Goal: Task Accomplishment & Management: Complete application form

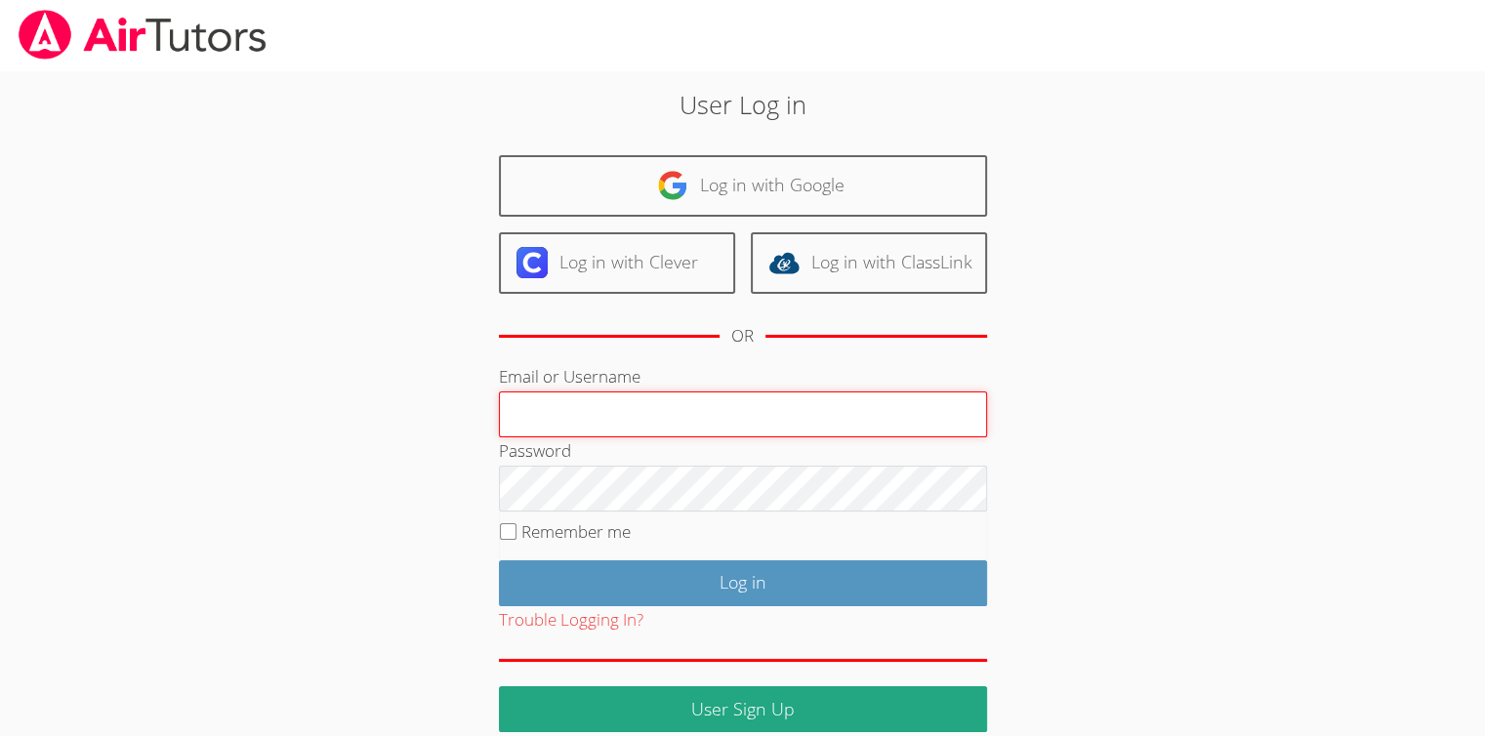
type input "[EMAIL_ADDRESS][DOMAIN_NAME]"
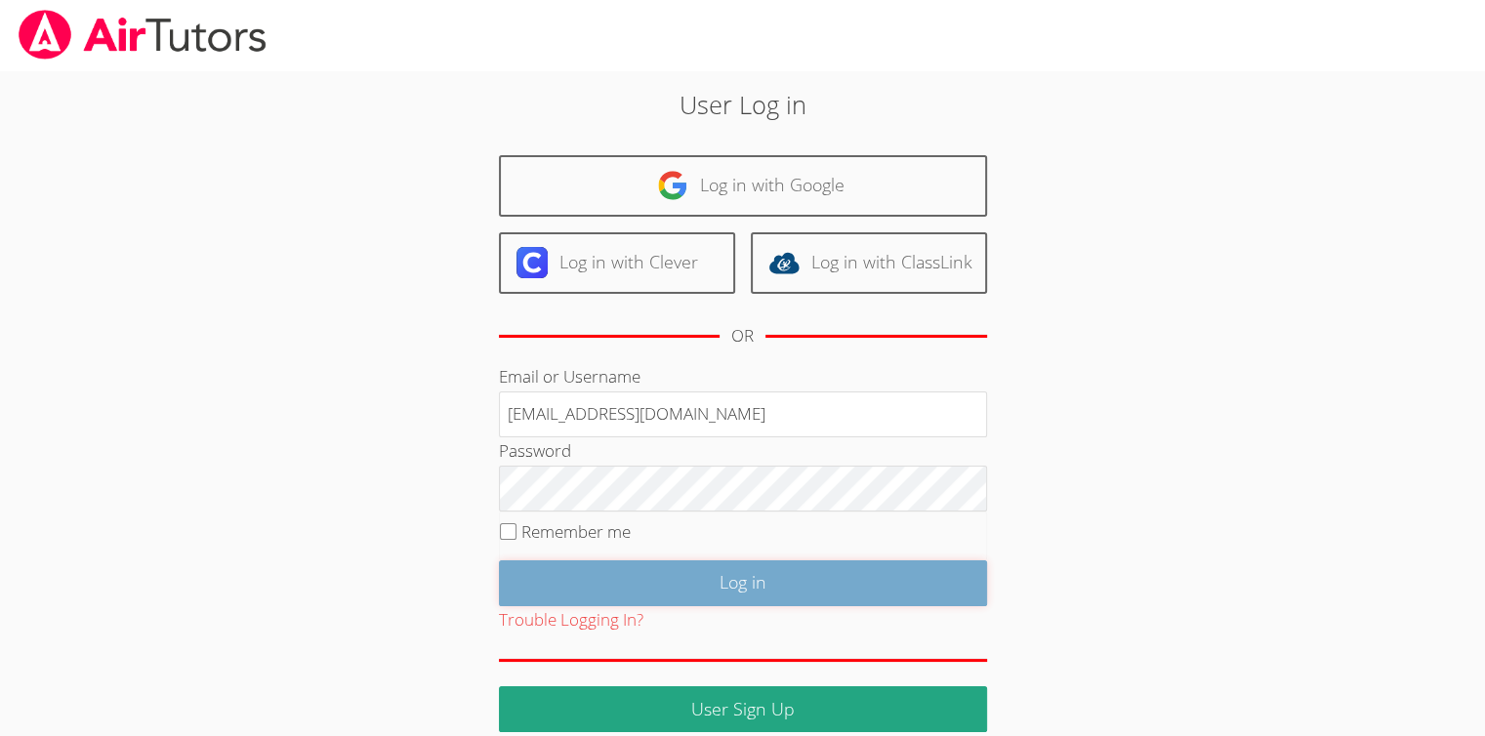
click at [655, 561] on input "Log in" at bounding box center [743, 584] width 488 height 46
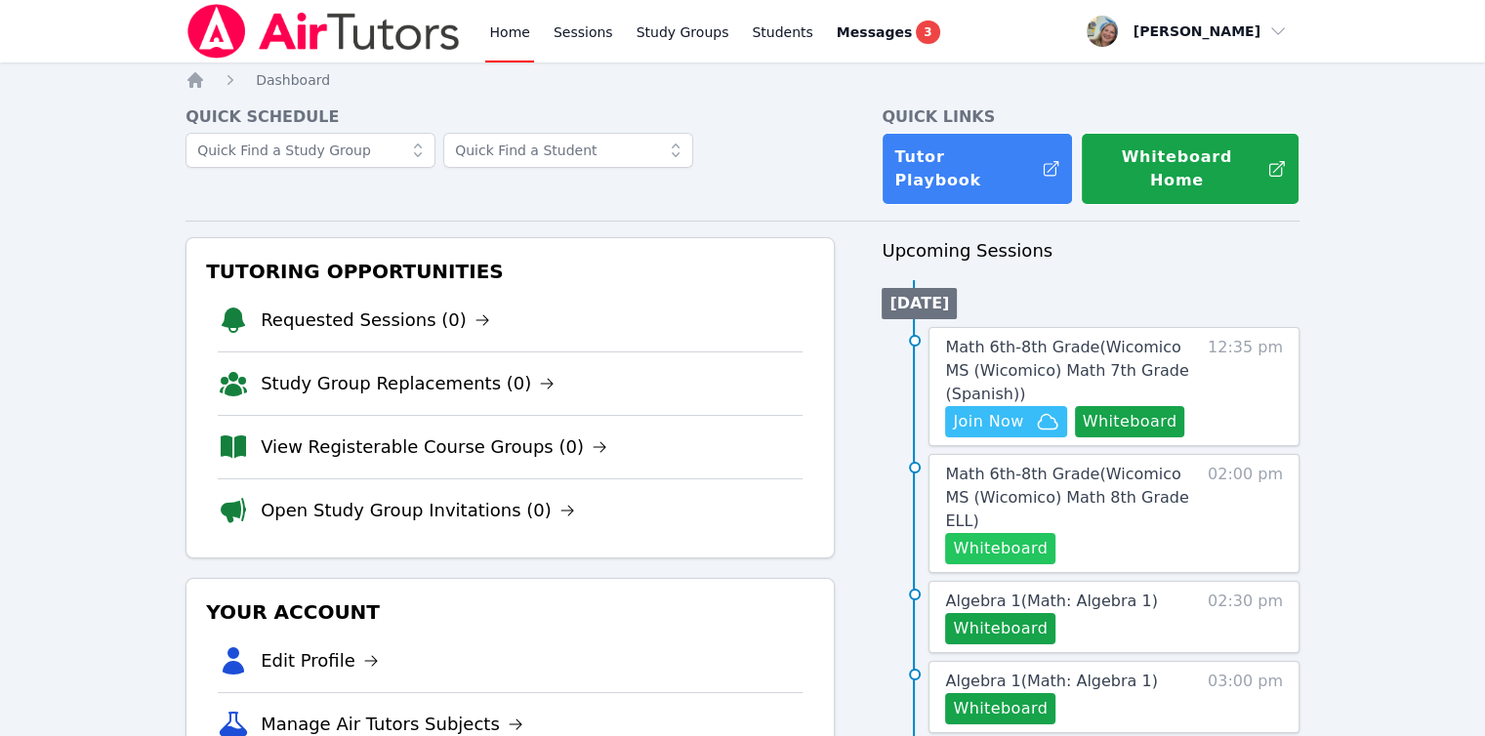
click at [1018, 533] on button "Whiteboard" at bounding box center [1000, 548] width 110 height 31
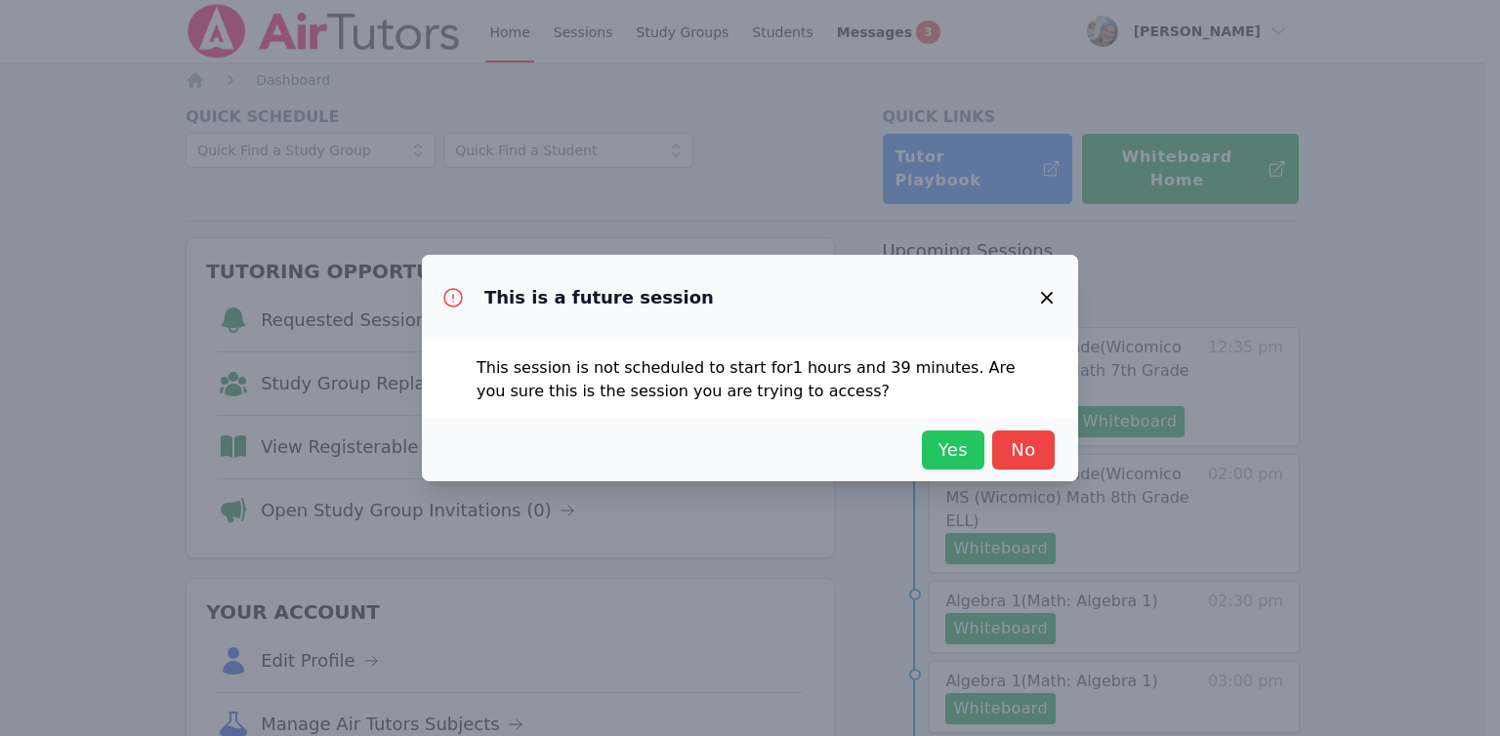
click at [937, 446] on span "Yes" at bounding box center [953, 450] width 43 height 27
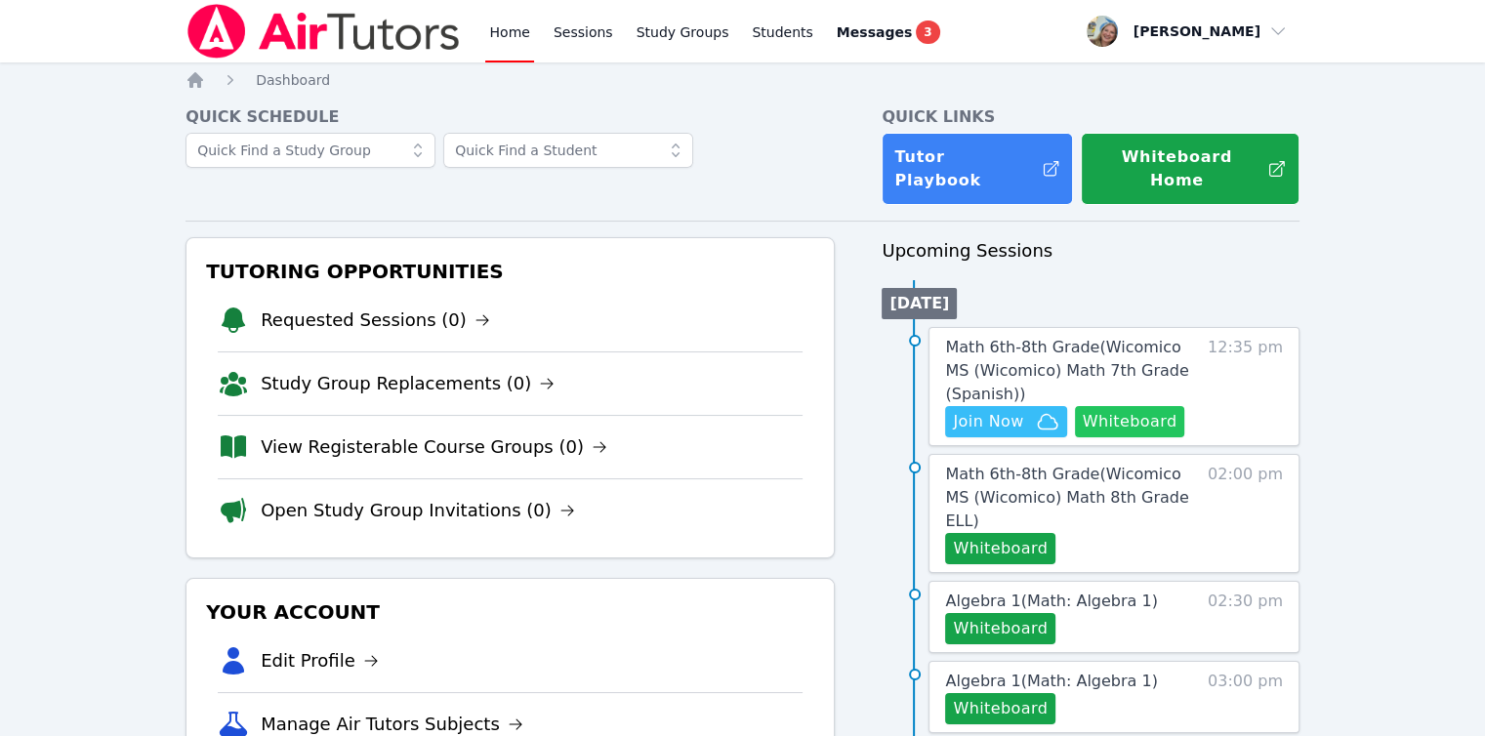
click at [1132, 406] on button "Whiteboard" at bounding box center [1130, 421] width 110 height 31
click at [997, 410] on span "Join Now" at bounding box center [988, 421] width 70 height 23
click at [855, 28] on span "Messages" at bounding box center [874, 32] width 75 height 20
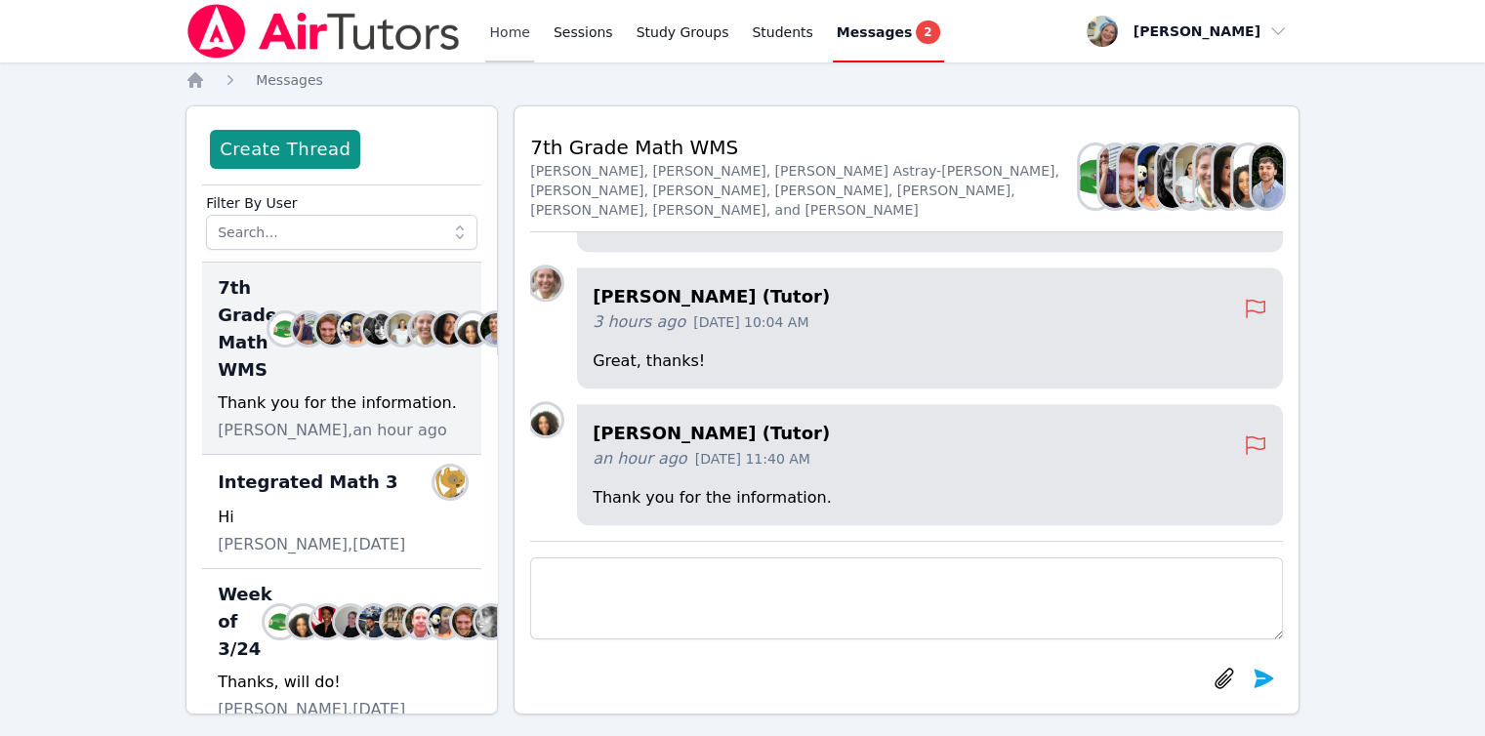
click at [522, 36] on link "Home" at bounding box center [509, 31] width 48 height 63
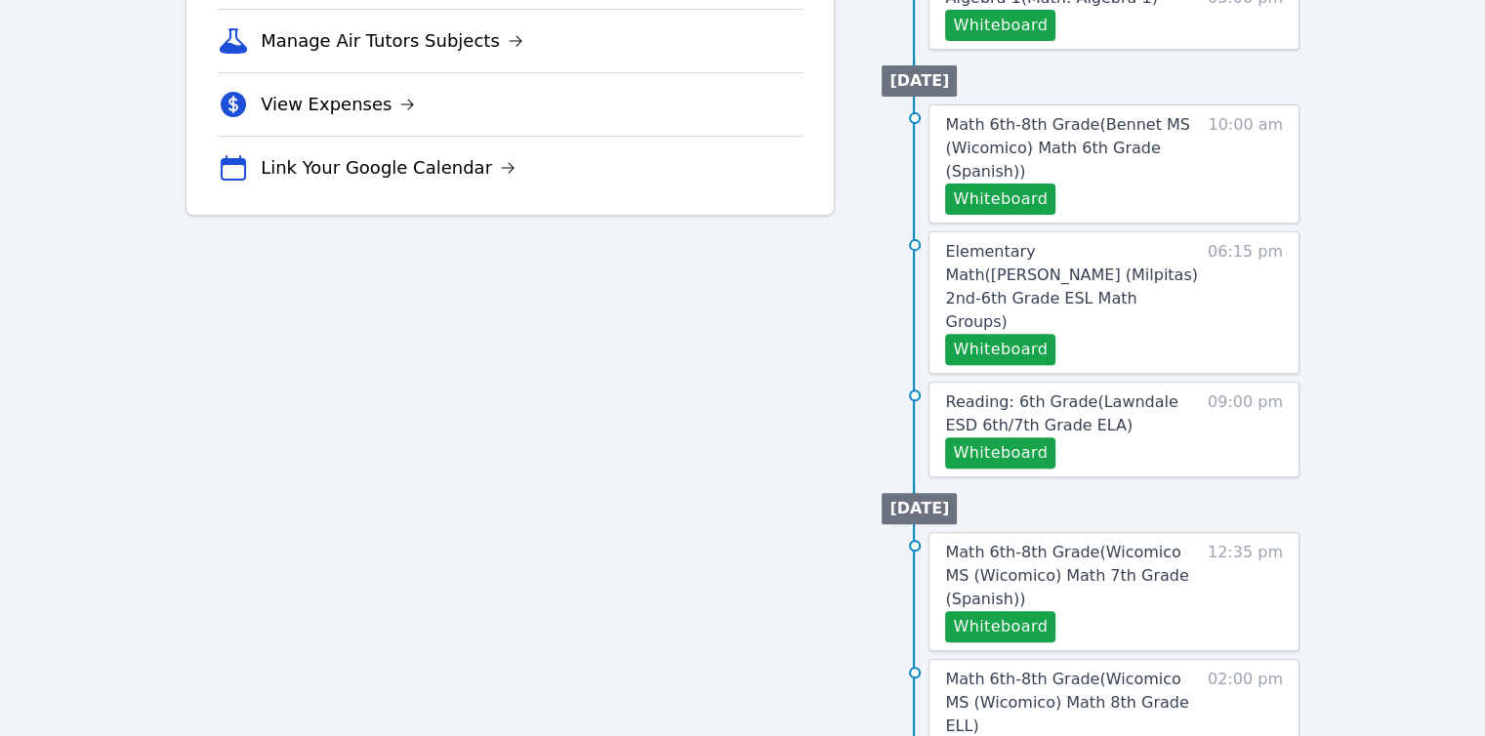
scroll to position [761, 0]
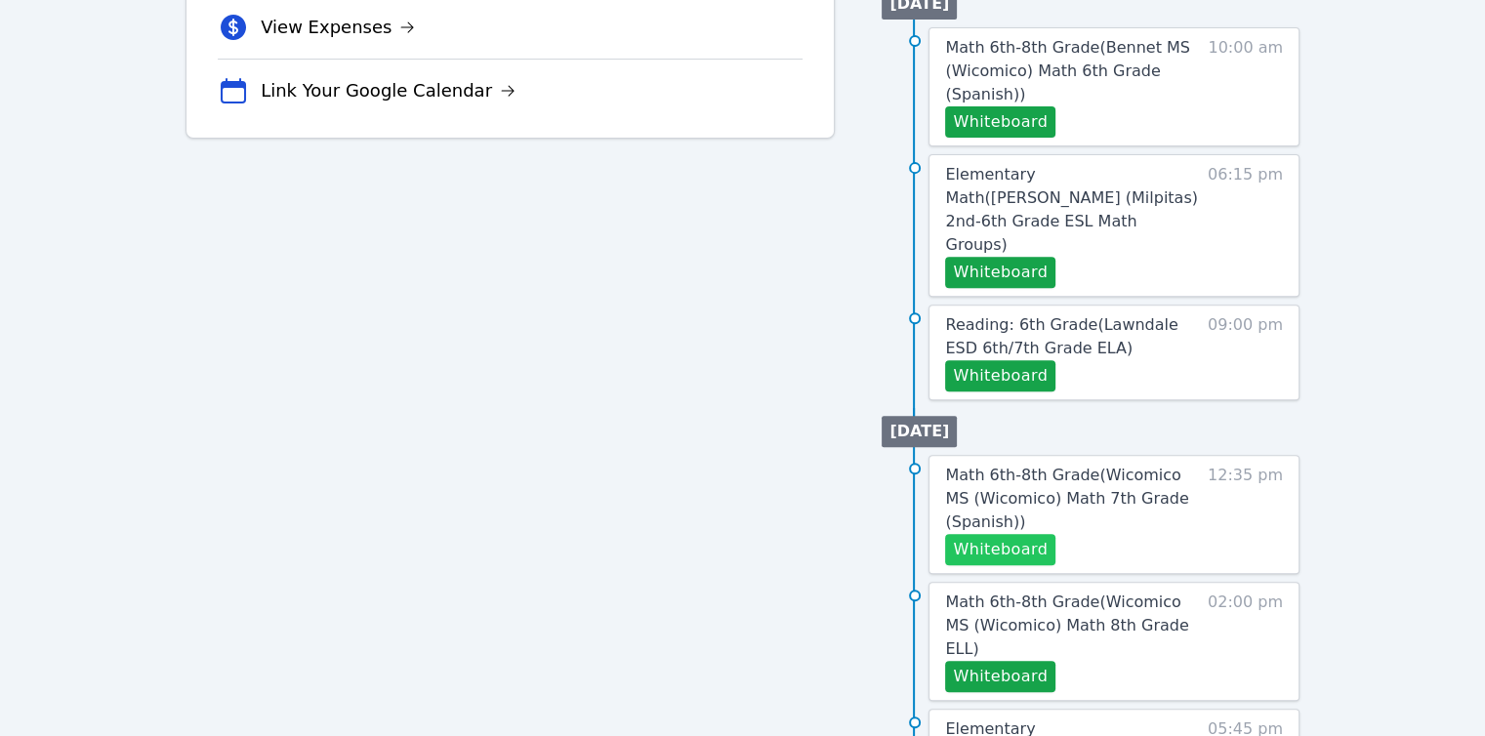
click at [990, 534] on button "Whiteboard" at bounding box center [1000, 549] width 110 height 31
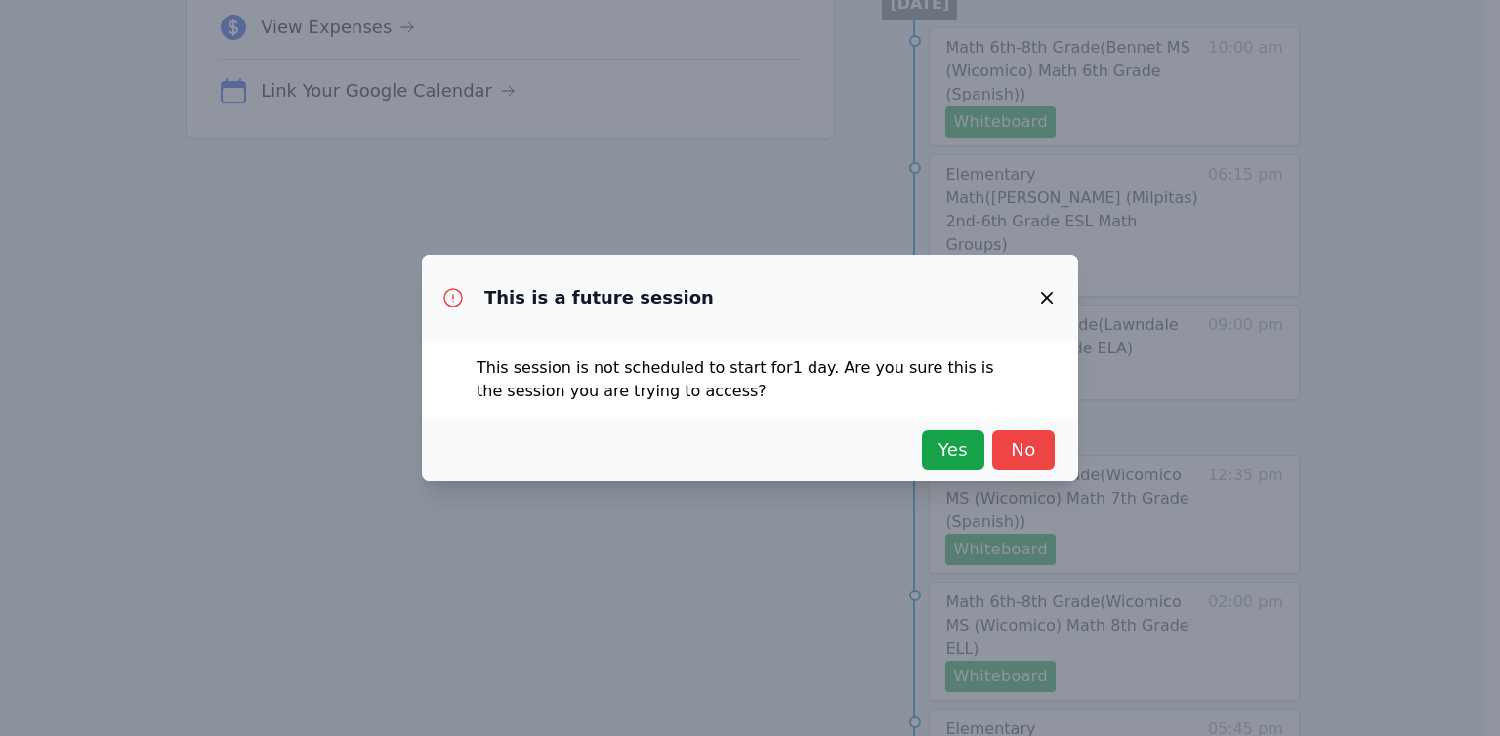
click at [914, 438] on div "Yes No" at bounding box center [749, 450] width 609 height 39
click at [932, 446] on span "Yes" at bounding box center [953, 450] width 43 height 27
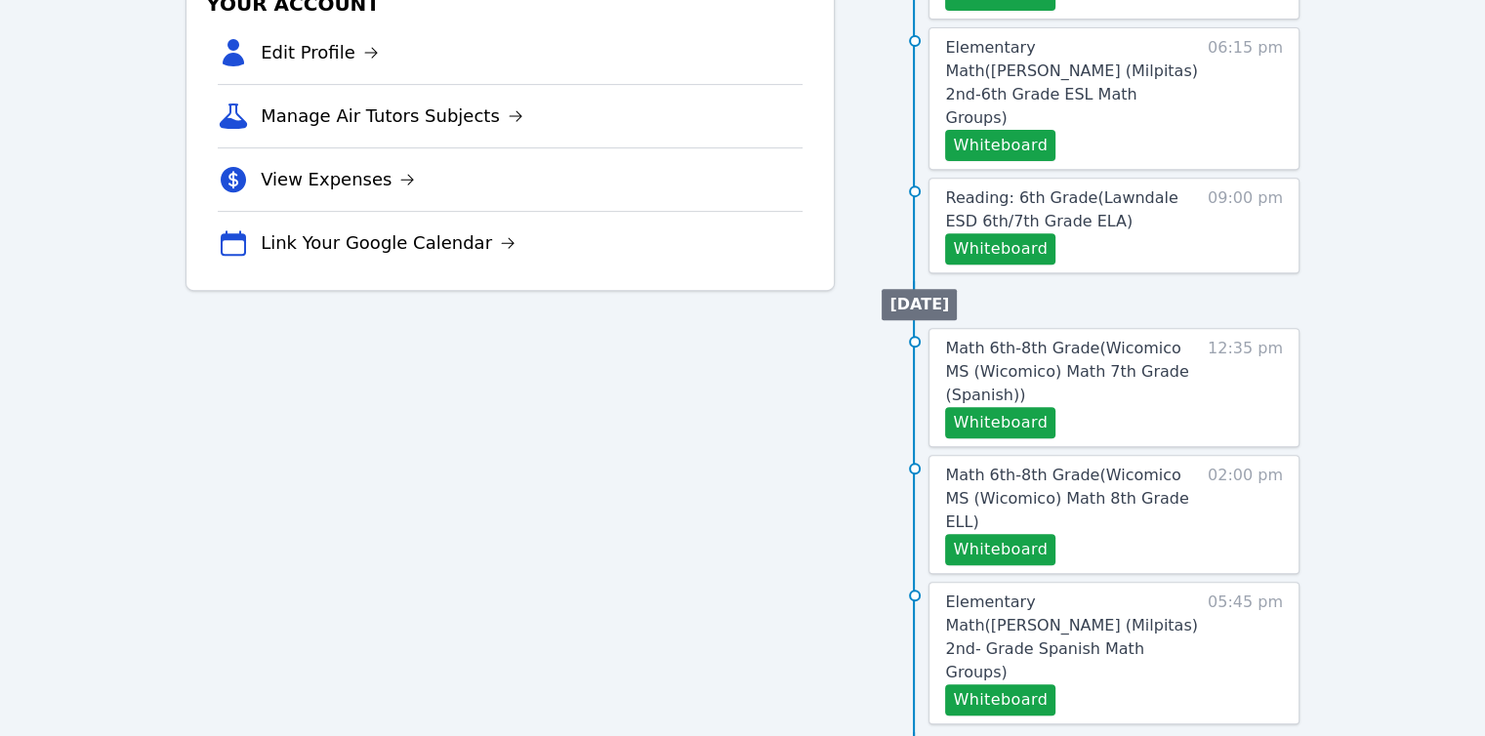
scroll to position [784, 0]
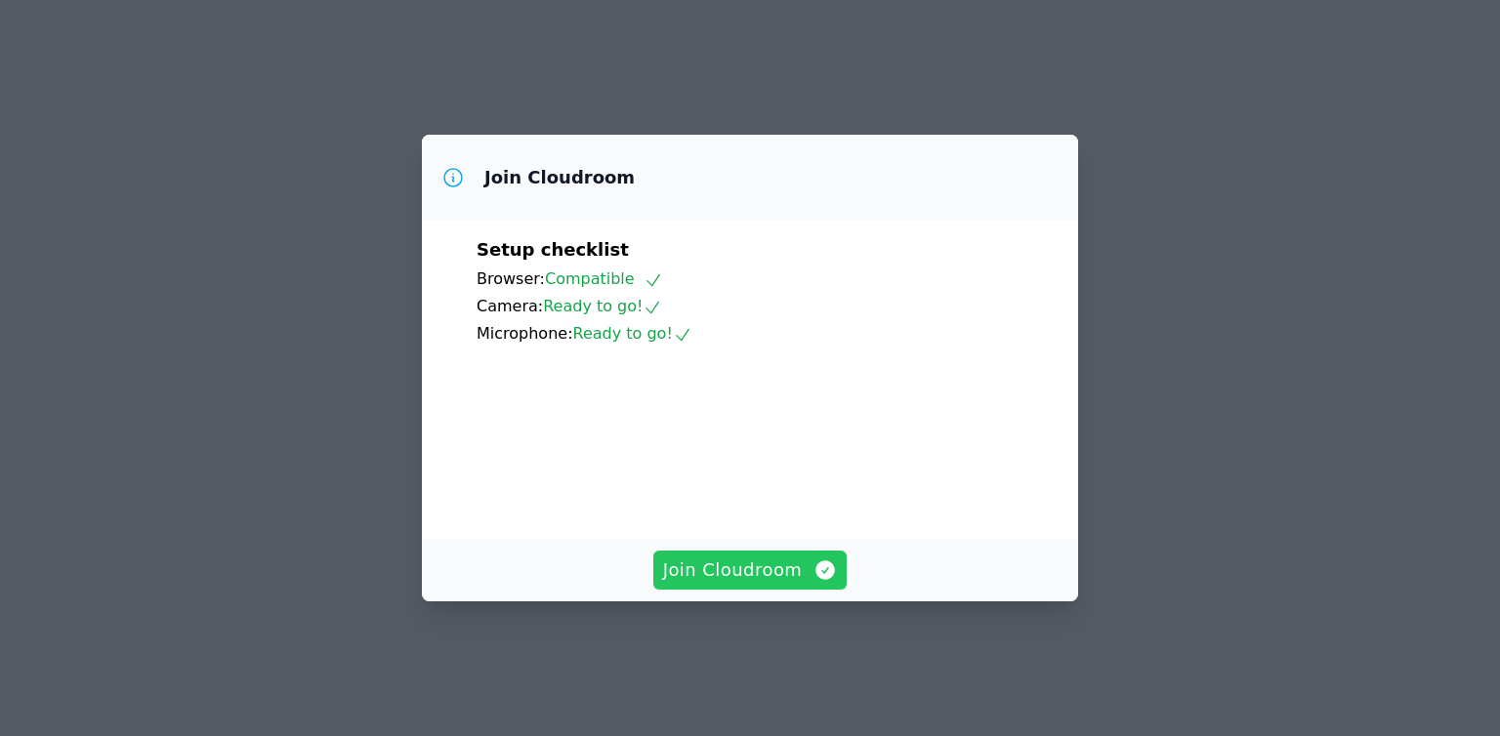
click at [778, 584] on span "Join Cloudroom" at bounding box center [750, 570] width 175 height 27
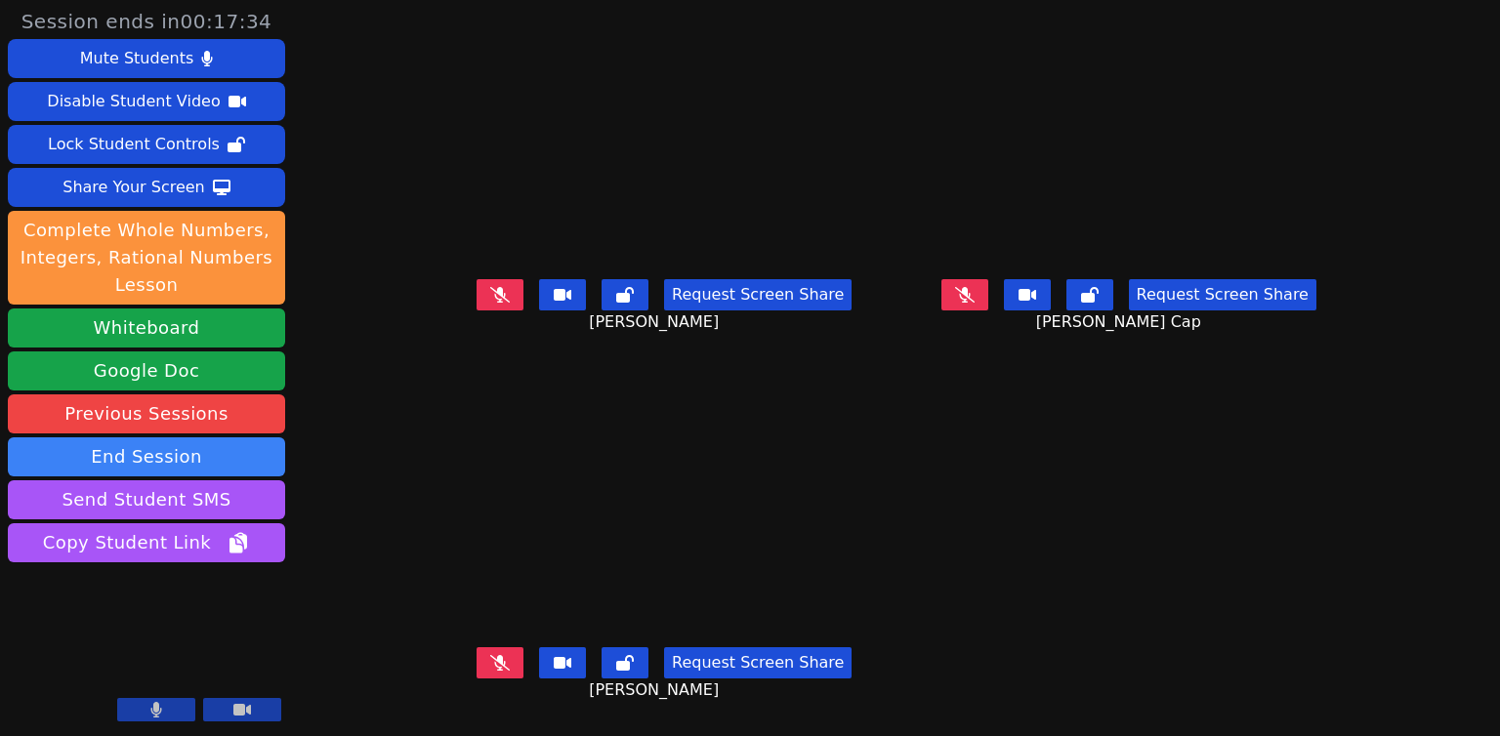
click at [148, 725] on video at bounding box center [146, 650] width 277 height 156
click at [143, 711] on button at bounding box center [156, 709] width 78 height 23
click at [143, 708] on button at bounding box center [156, 709] width 78 height 23
click at [324, 591] on div "Session ends in 00:12:19 Mute Students Disable Student Video Lock Student Contr…" at bounding box center [750, 368] width 1500 height 736
click at [163, 723] on div at bounding box center [199, 711] width 164 height 26
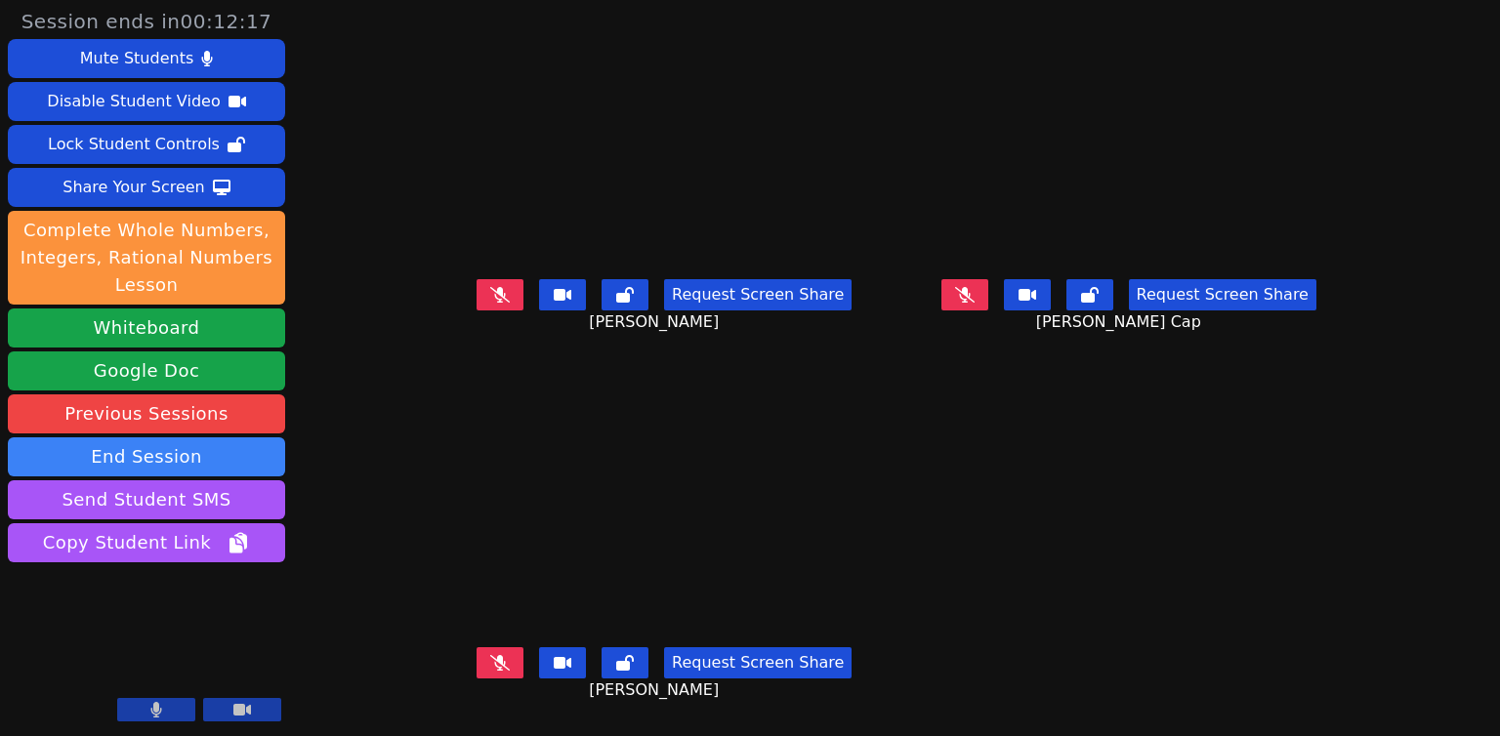
click at [160, 713] on icon at bounding box center [156, 710] width 11 height 16
click at [160, 713] on icon at bounding box center [156, 710] width 20 height 16
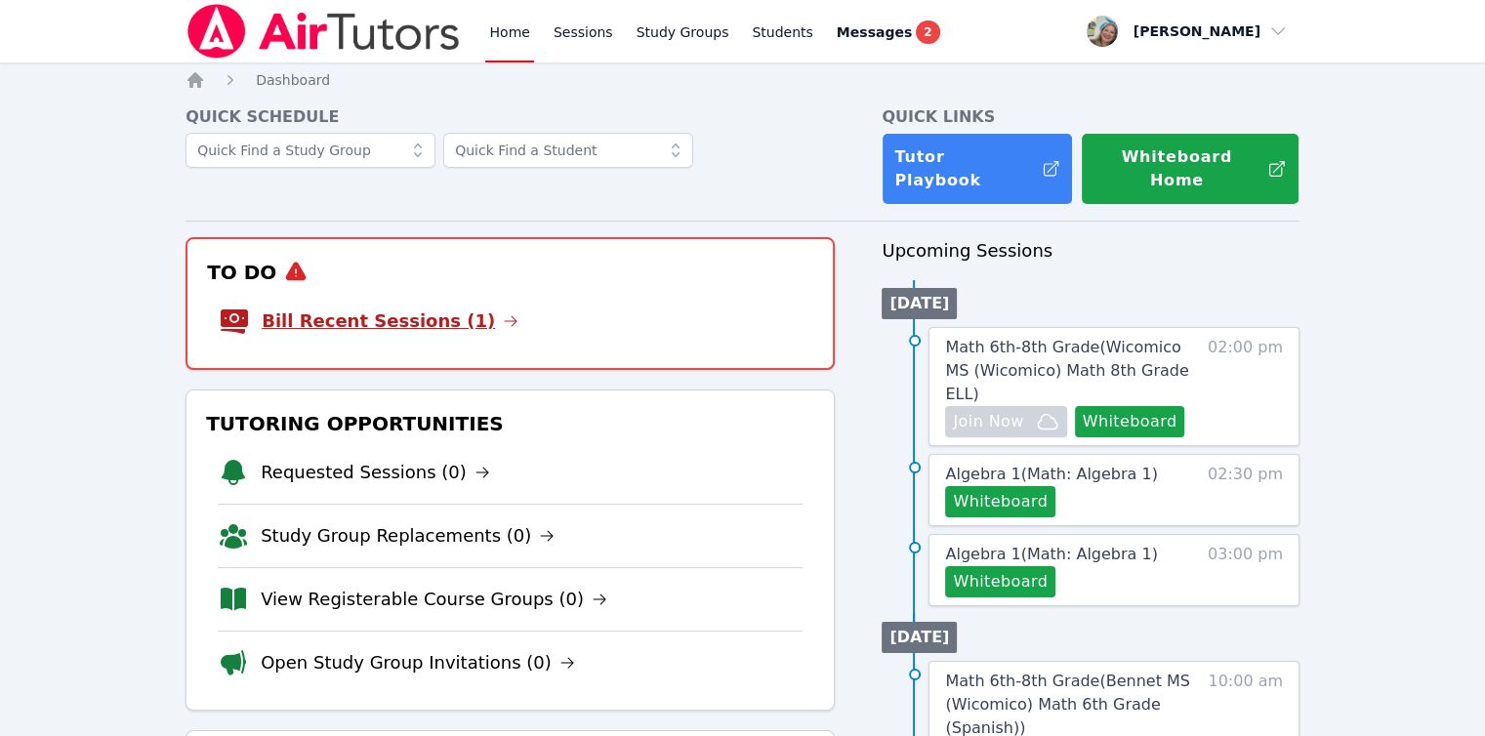
click at [331, 308] on link "Bill Recent Sessions (1)" at bounding box center [390, 321] width 257 height 27
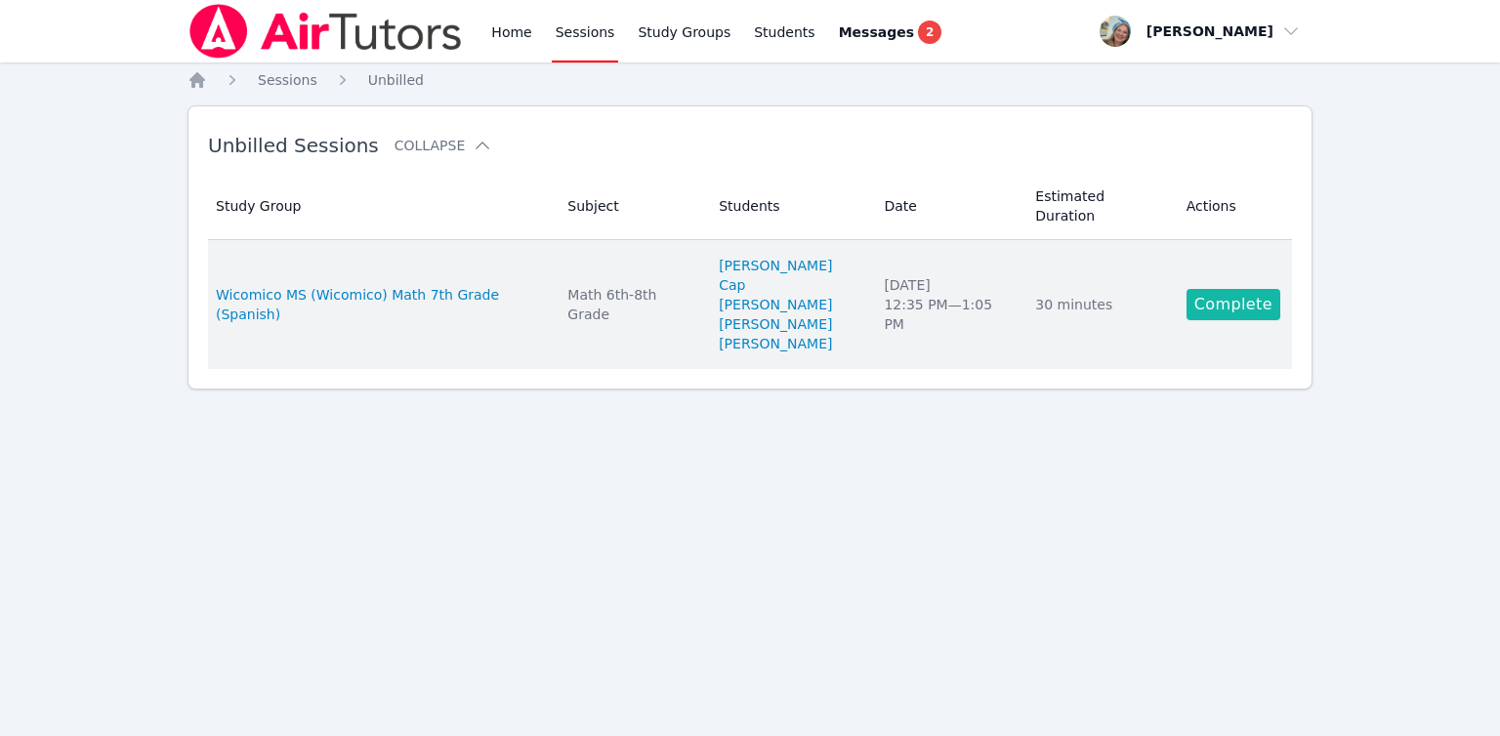
click at [1197, 289] on link "Complete" at bounding box center [1234, 304] width 94 height 31
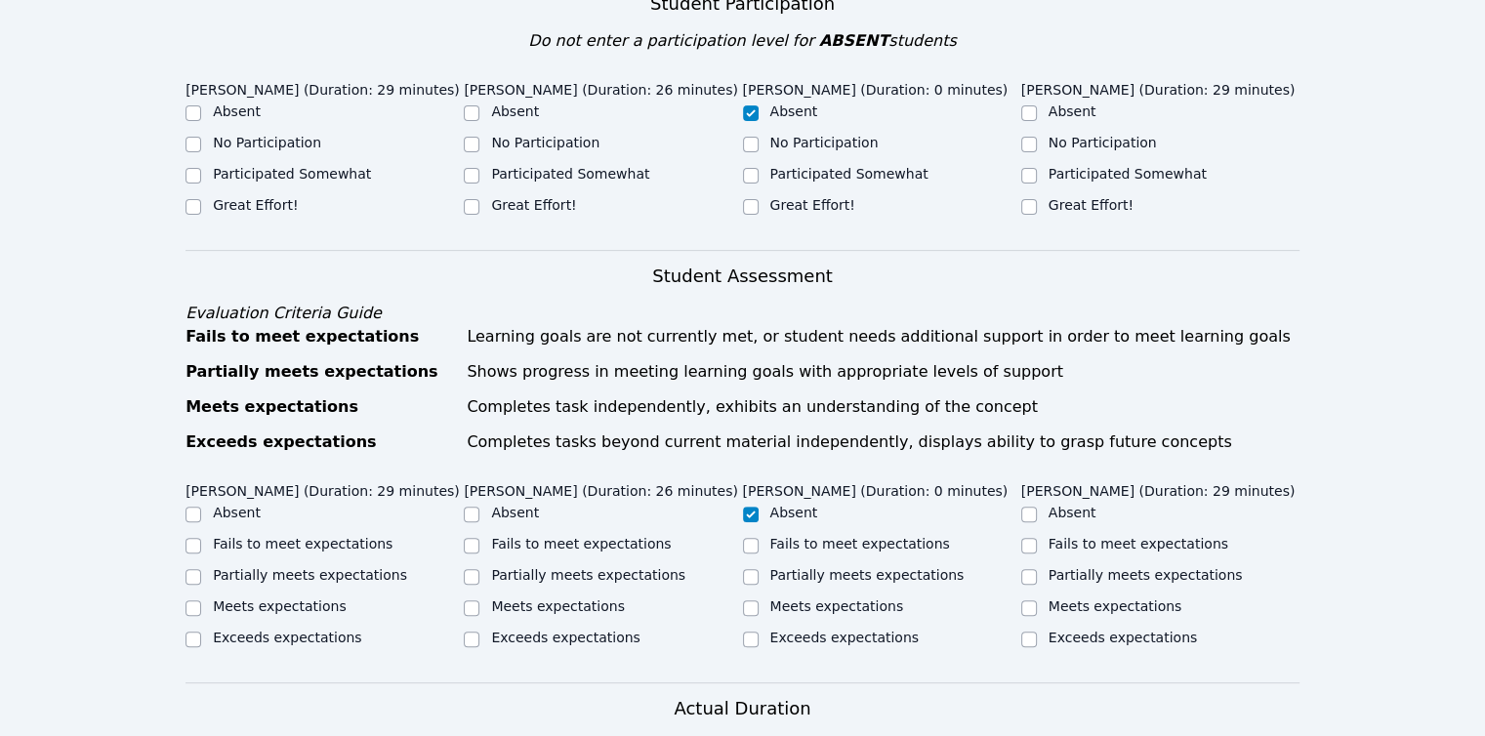
scroll to position [586, 0]
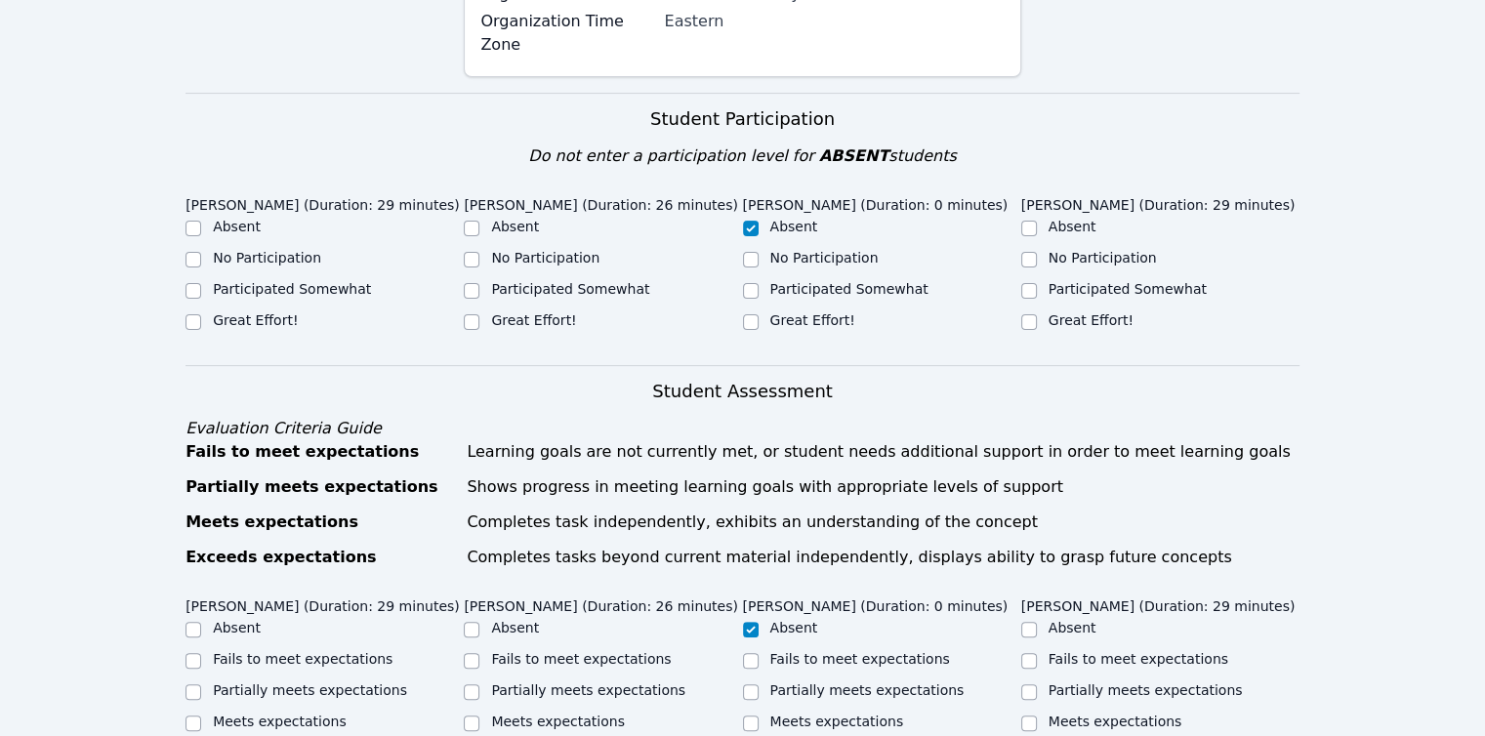
click at [281, 281] on label "Participated Somewhat" at bounding box center [292, 289] width 158 height 16
click at [201, 283] on input "Participated Somewhat" at bounding box center [194, 291] width 16 height 16
checkbox input "true"
click at [259, 313] on label "Great Effort!" at bounding box center [255, 321] width 85 height 16
click at [201, 314] on input "Great Effort!" at bounding box center [194, 322] width 16 height 16
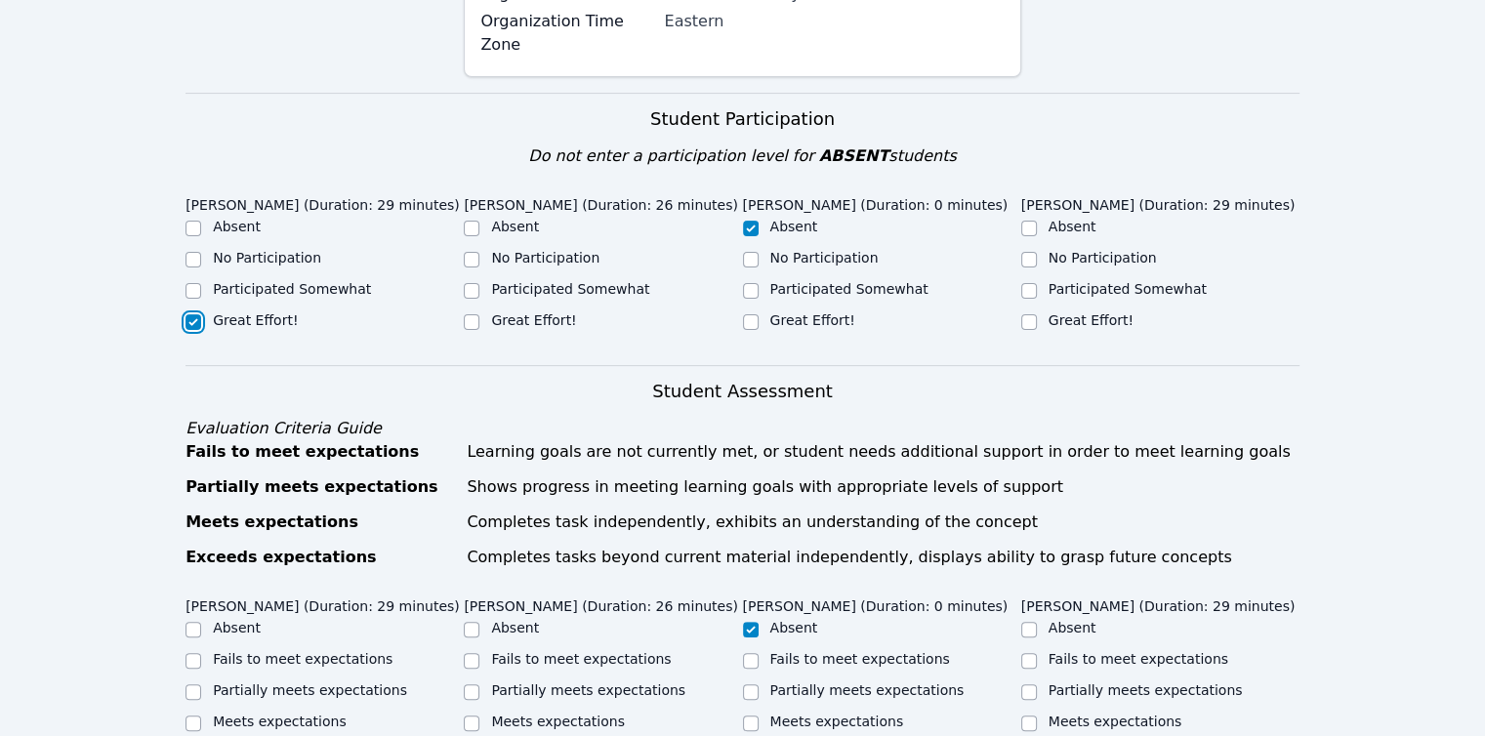
checkbox input "true"
checkbox input "false"
click at [517, 313] on label "Great Effort!" at bounding box center [533, 321] width 85 height 16
click at [480, 314] on input "Great Effort!" at bounding box center [472, 322] width 16 height 16
checkbox input "true"
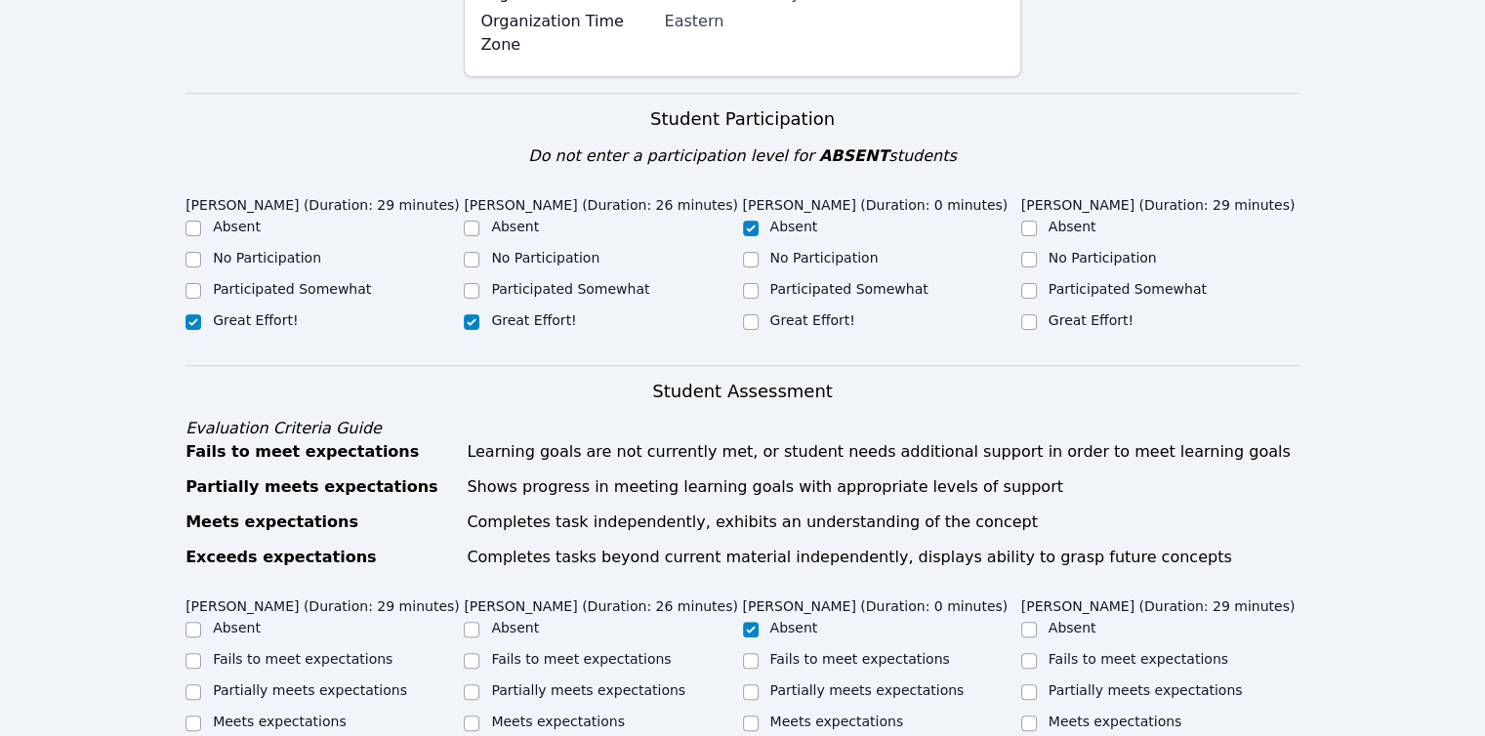
click at [1080, 313] on label "Great Effort!" at bounding box center [1091, 321] width 85 height 16
click at [1037, 314] on input "Great Effort!" at bounding box center [1030, 322] width 16 height 16
checkbox input "true"
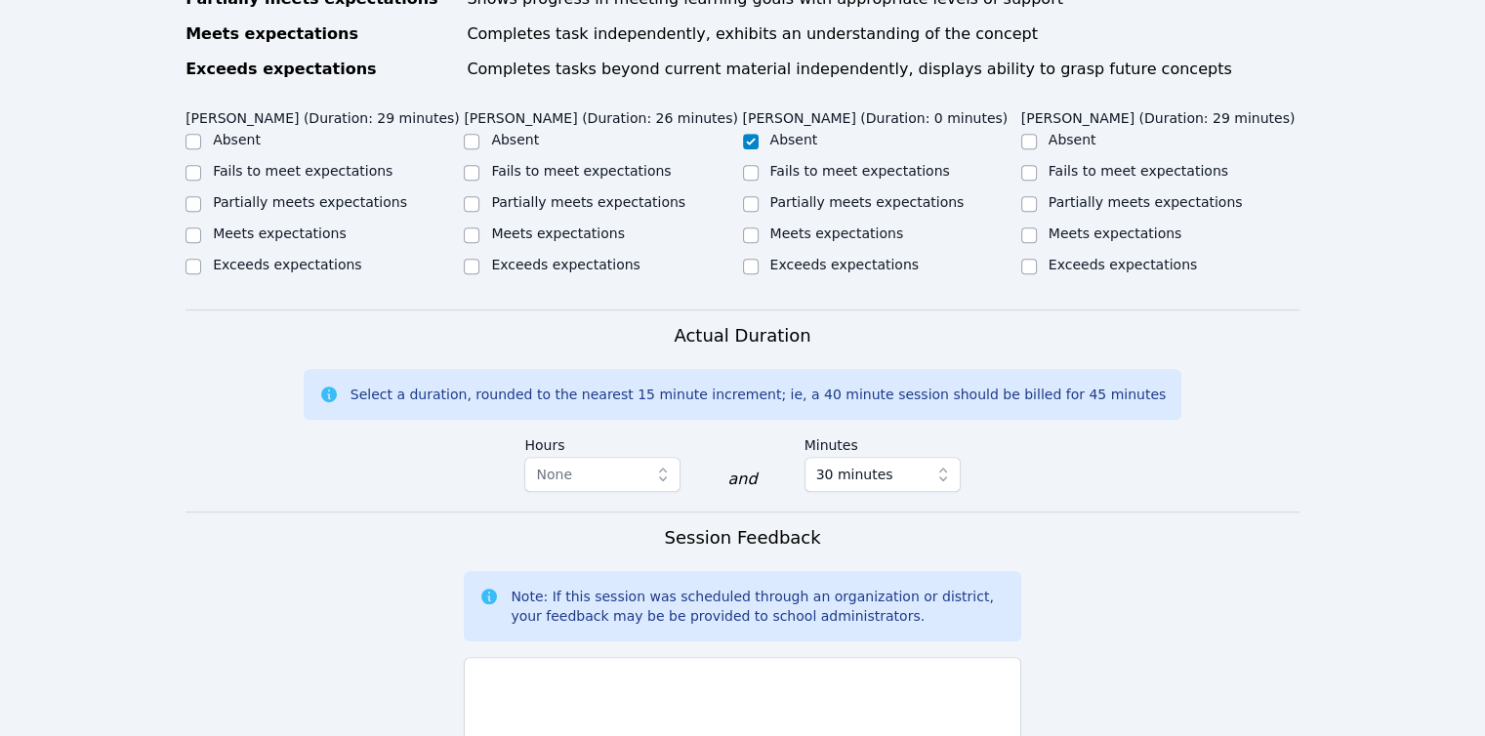
click at [1059, 194] on label "Partially meets expectations" at bounding box center [1146, 202] width 194 height 16
click at [1037, 196] on input "Partially meets expectations" at bounding box center [1030, 204] width 16 height 16
checkbox input "true"
drag, startPoint x: 574, startPoint y: 158, endPoint x: 392, endPoint y: 161, distance: 182.6
click at [571, 194] on label "Partially meets expectations" at bounding box center [588, 202] width 194 height 16
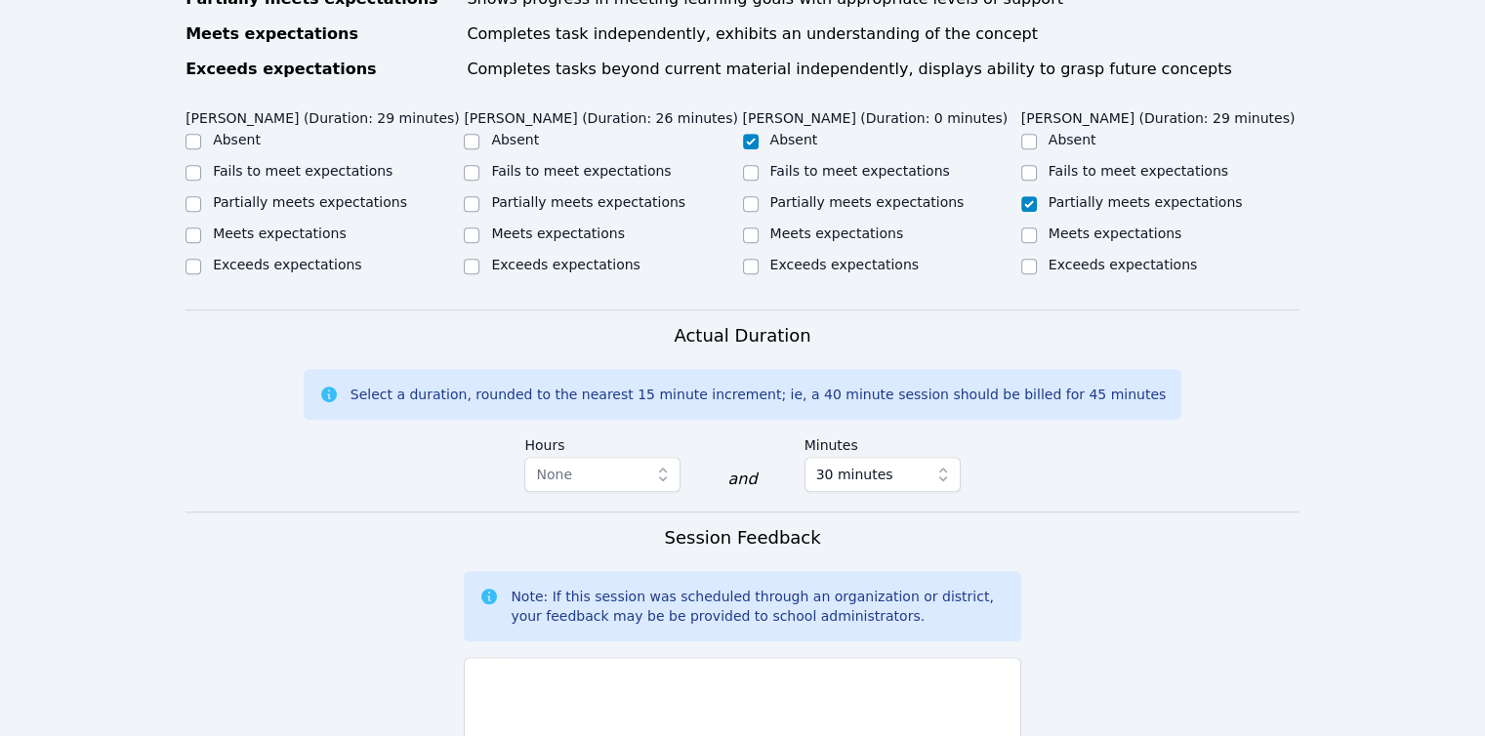
click at [250, 194] on label "Partially meets expectations" at bounding box center [310, 202] width 194 height 16
click at [201, 196] on input "Partially meets expectations" at bounding box center [194, 204] width 16 height 16
checkbox input "true"
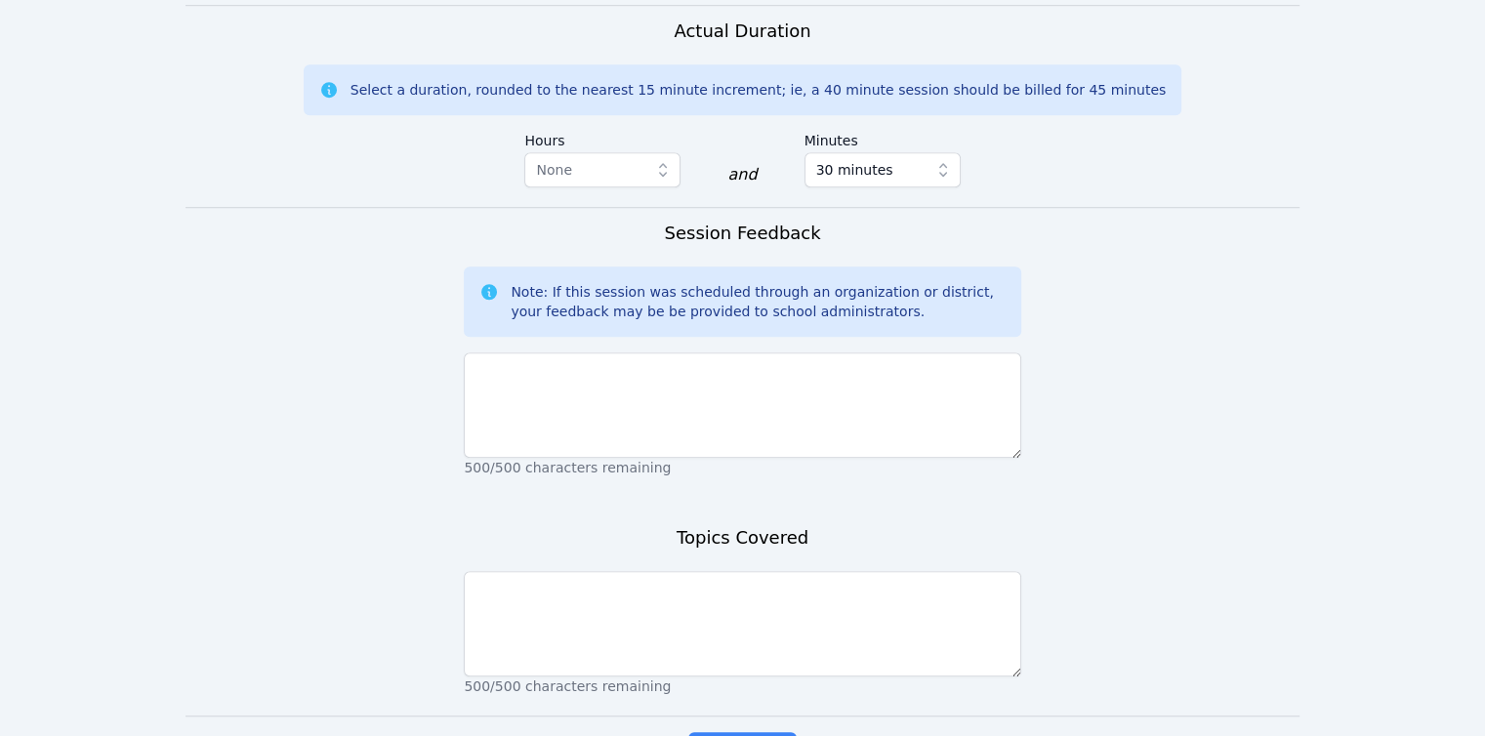
scroll to position [1460, 0]
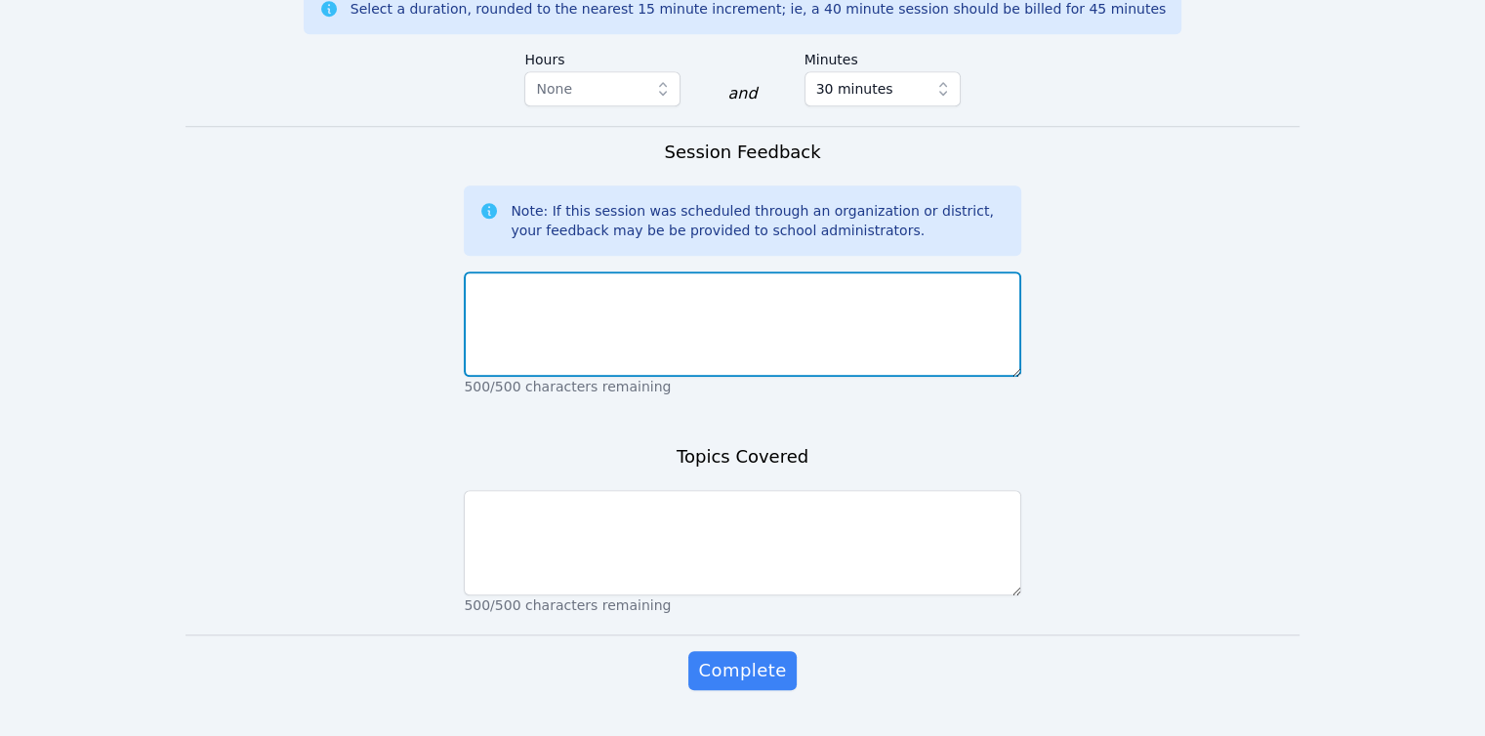
click at [773, 322] on textarea at bounding box center [742, 323] width 557 height 105
click at [809, 290] on textarea "The group did much better today overall." at bounding box center [742, 323] width 557 height 105
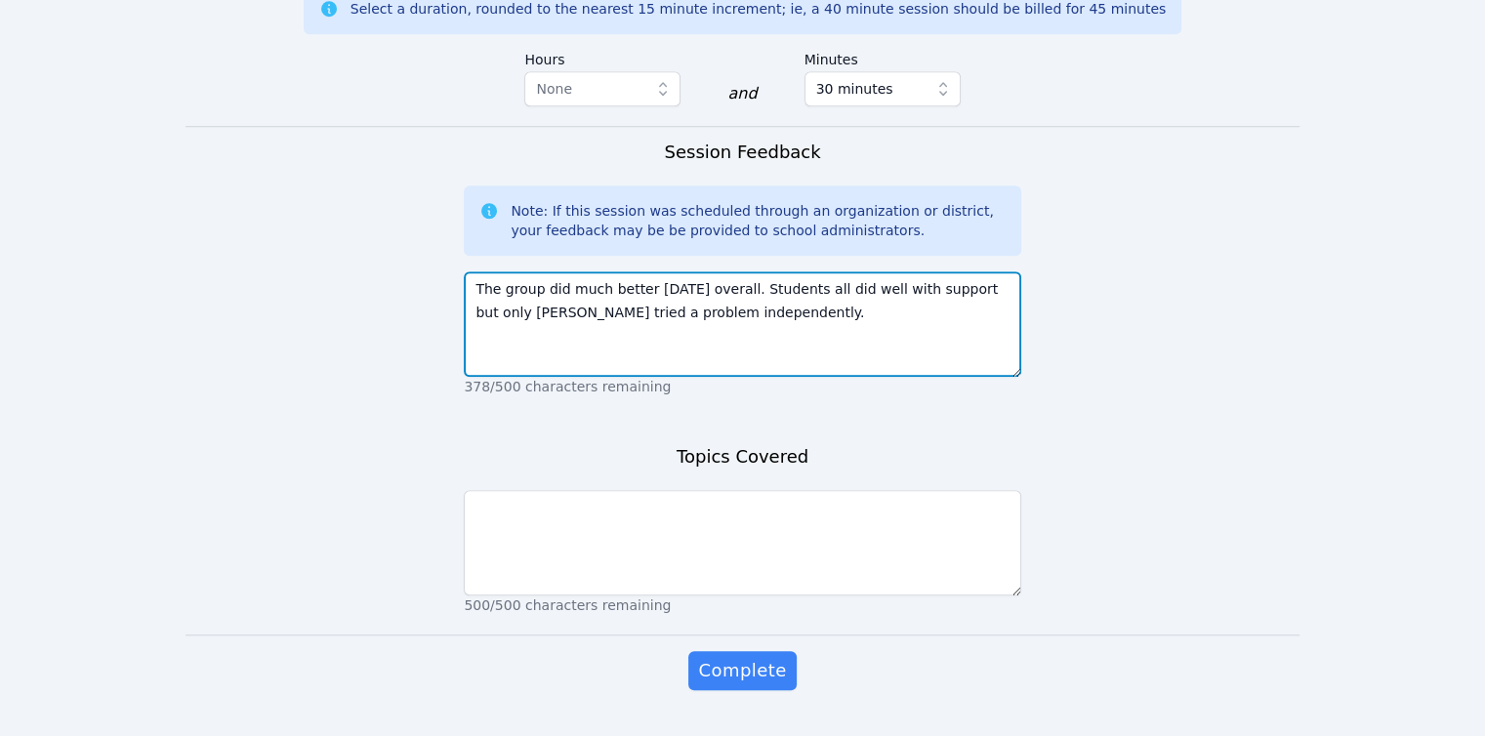
type textarea "The group did much better today overall. Students all did well with support but…"
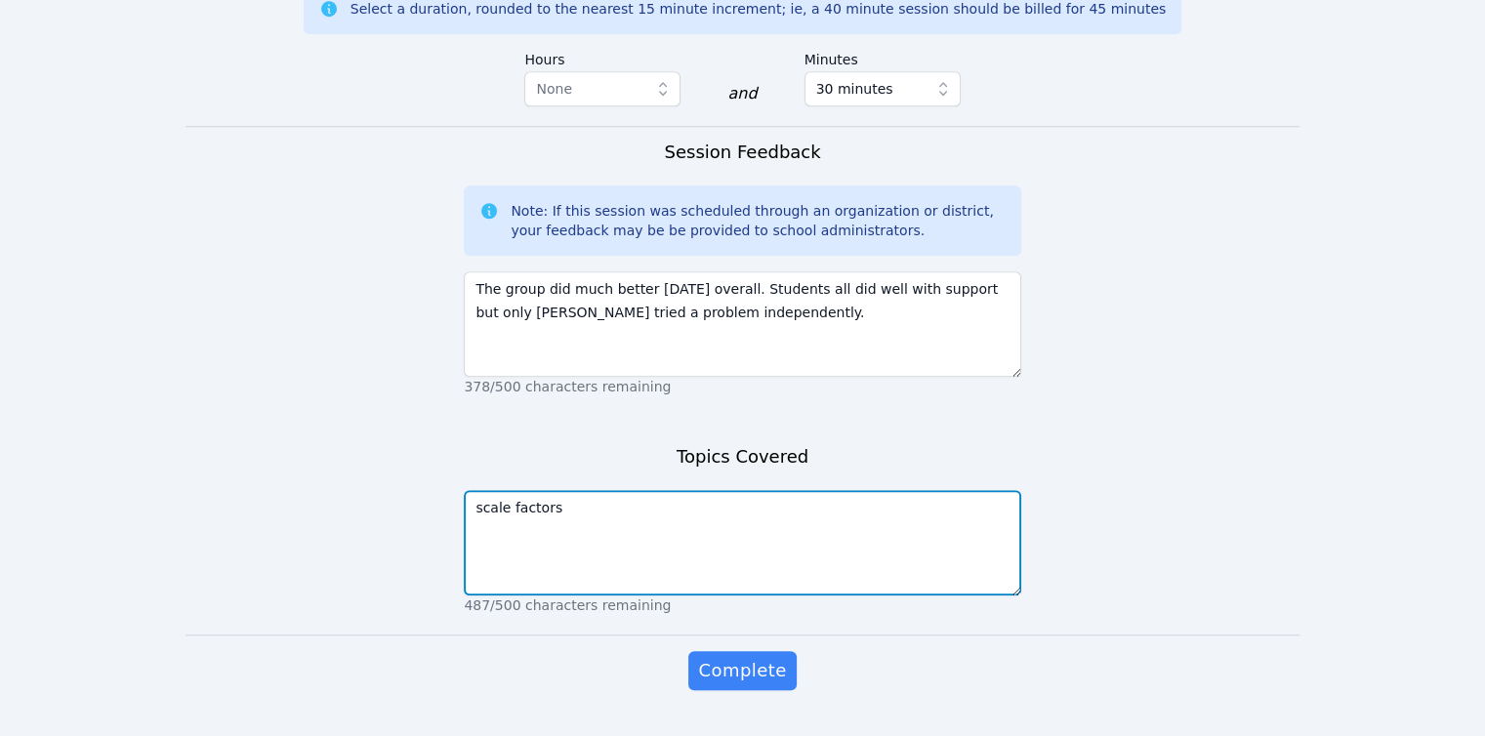
type textarea "scale factors"
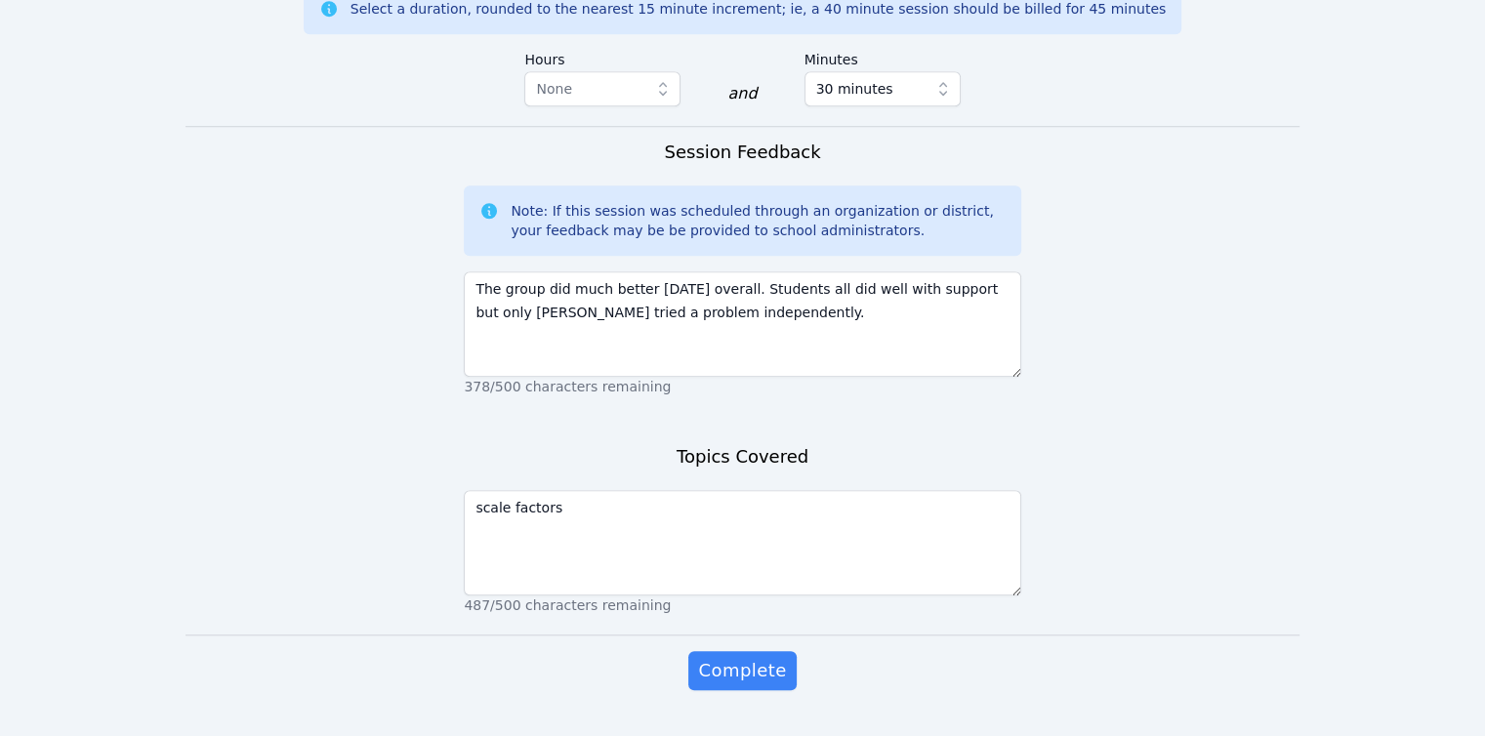
click at [689, 651] on button "Complete" at bounding box center [742, 670] width 107 height 39
click at [783, 651] on button "Complete" at bounding box center [742, 670] width 107 height 39
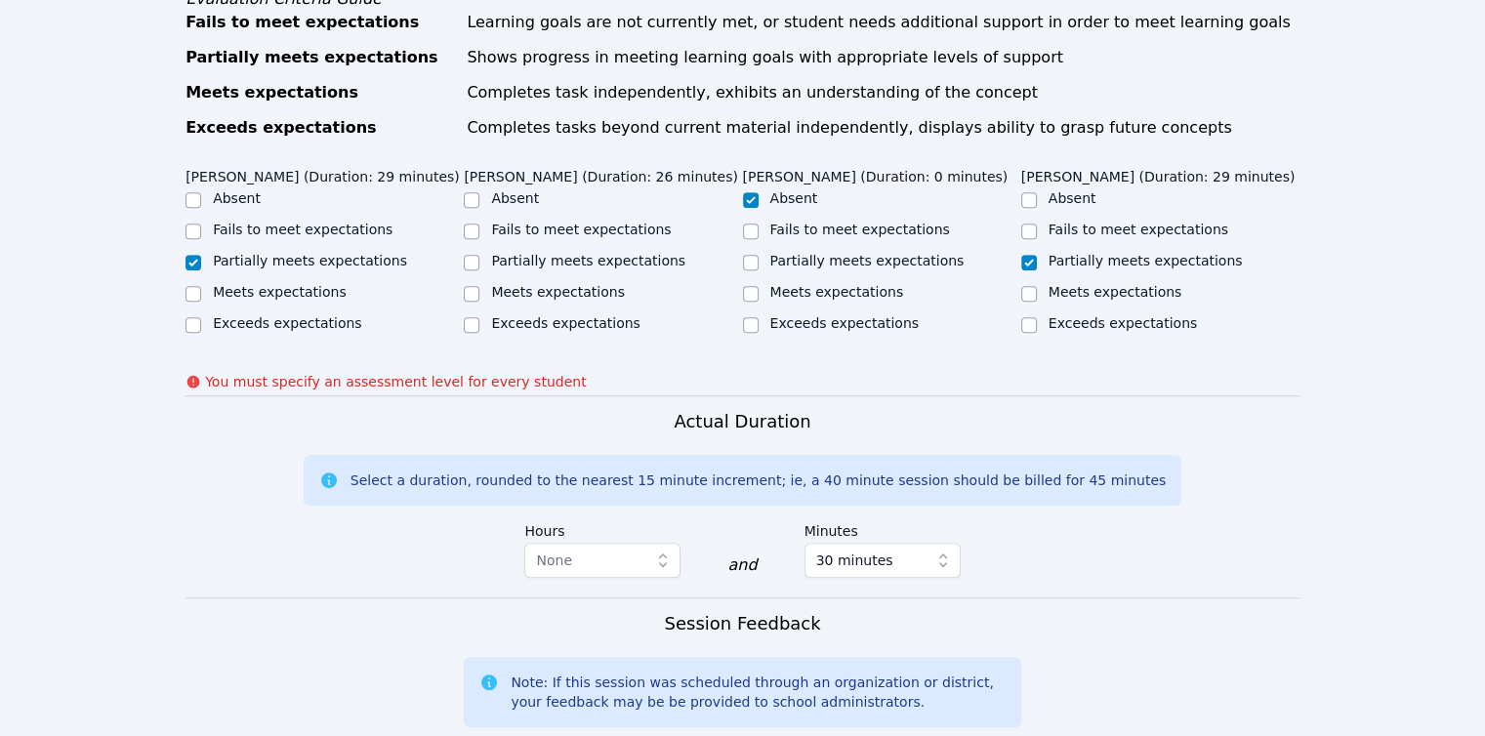
scroll to position [999, 0]
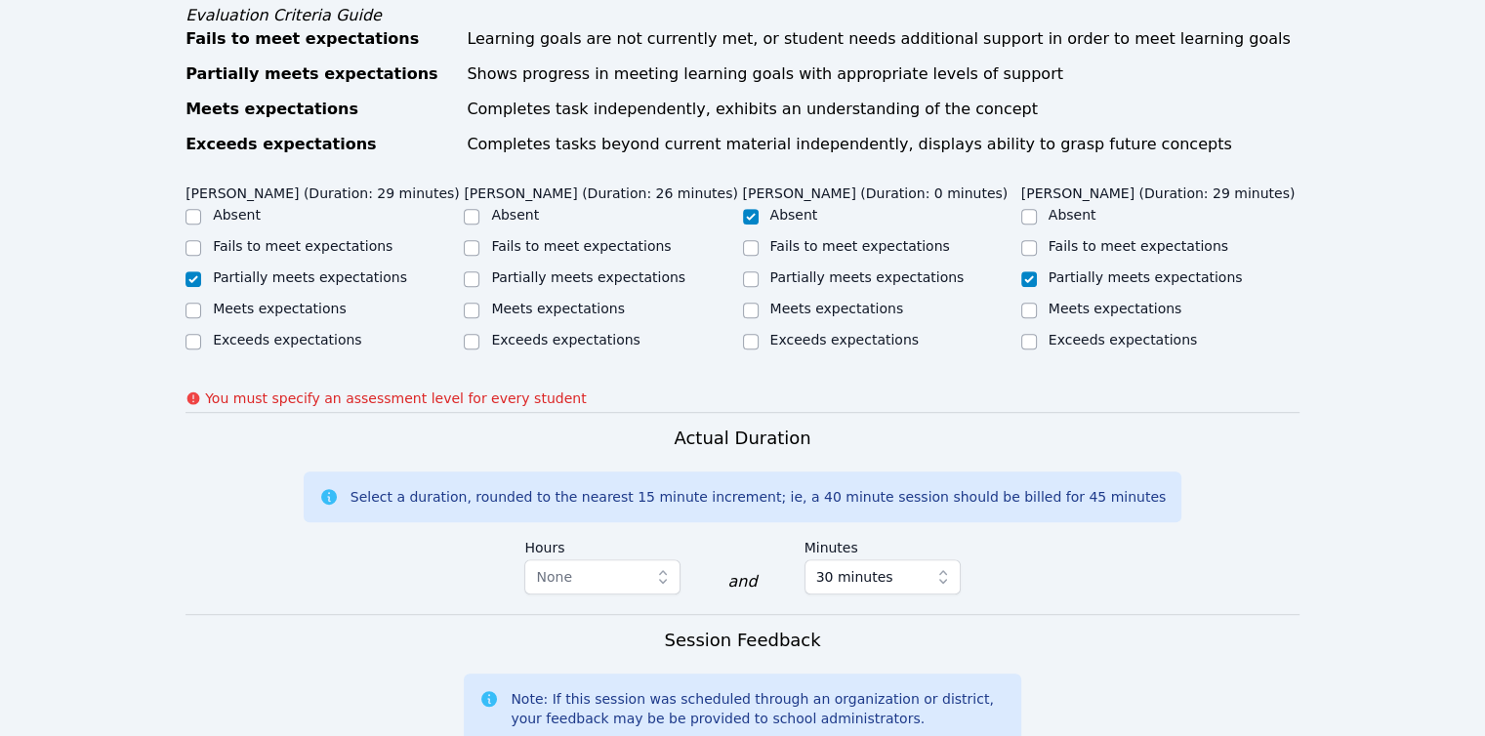
click at [591, 270] on label "Partially meets expectations" at bounding box center [588, 278] width 194 height 16
click at [480, 271] on input "Partially meets expectations" at bounding box center [472, 279] width 16 height 16
checkbox input "true"
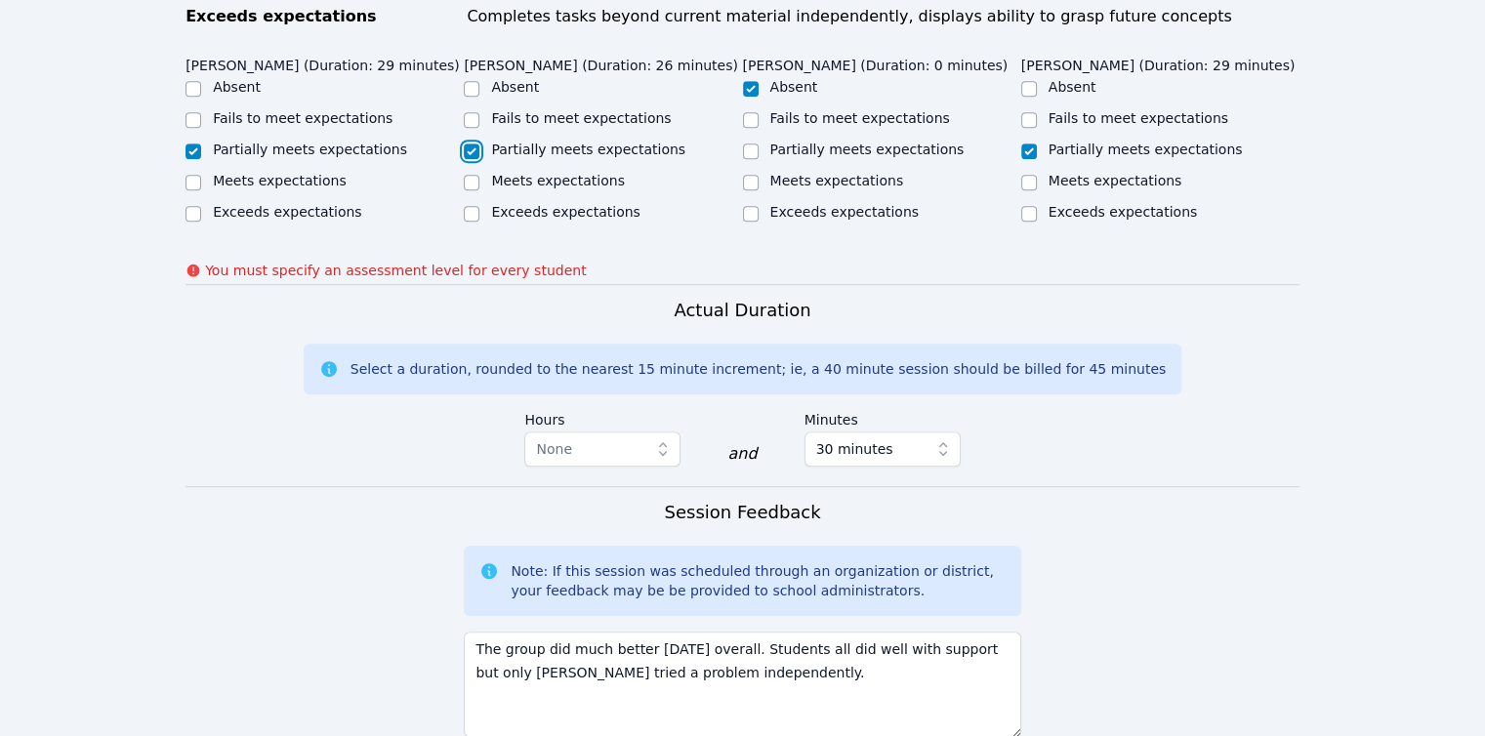
scroll to position [1487, 0]
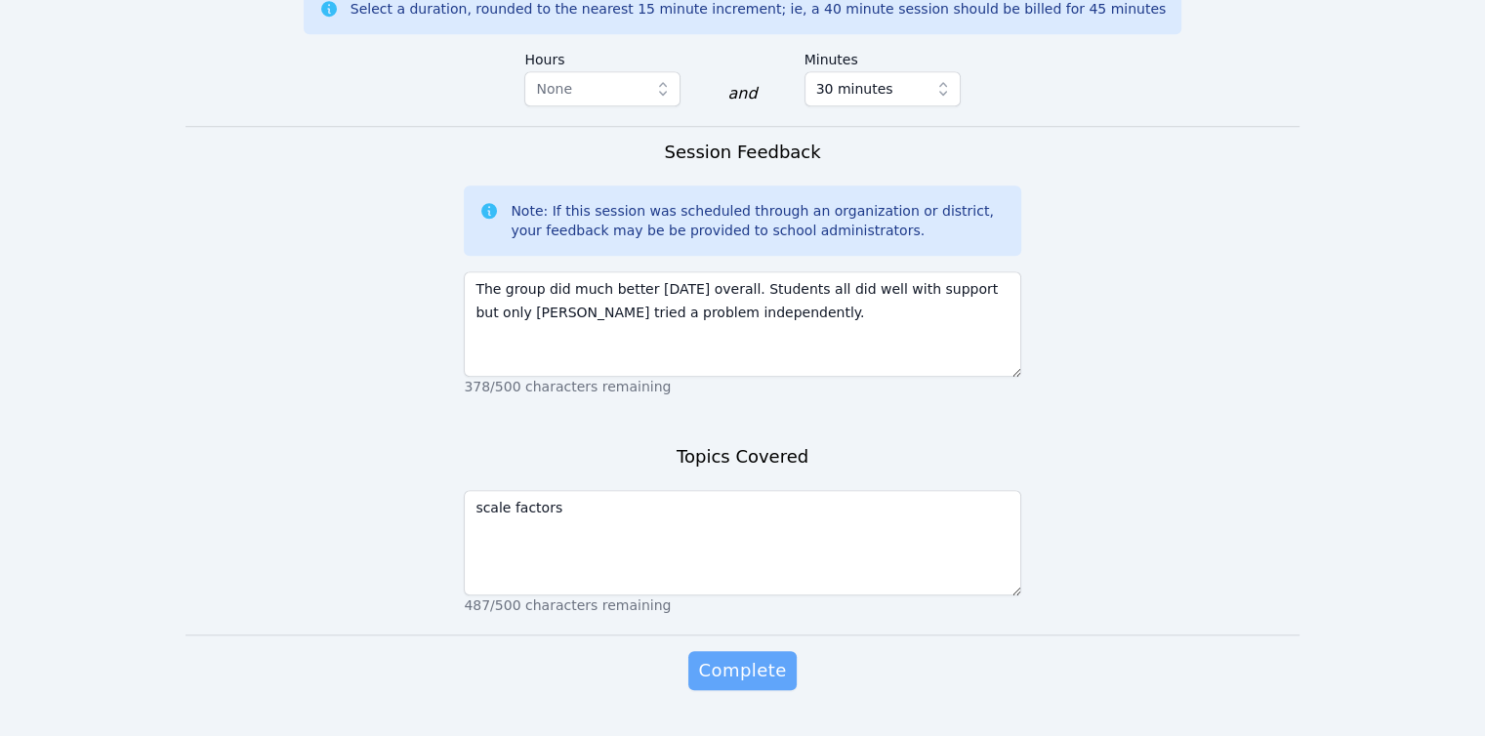
click at [749, 657] on span "Complete" at bounding box center [742, 670] width 88 height 27
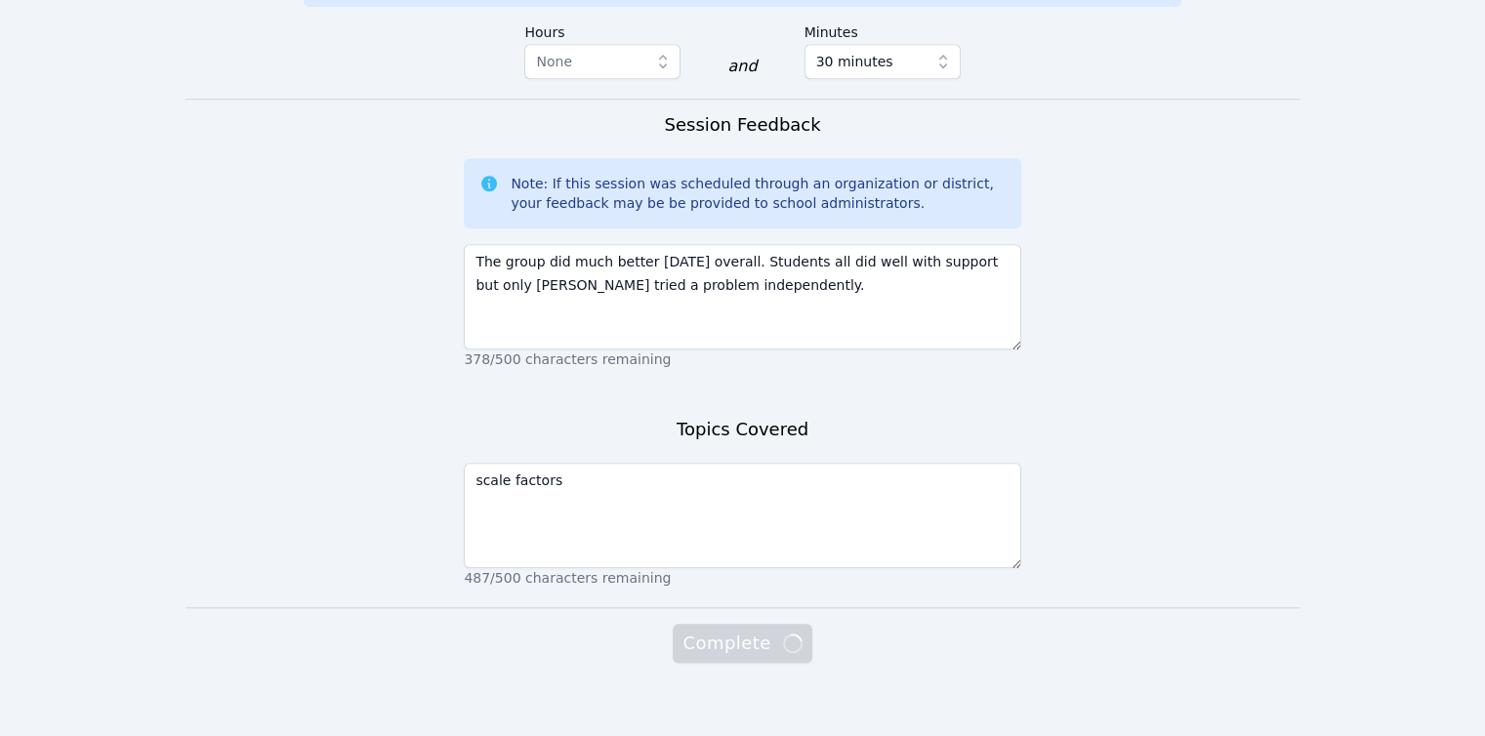
scroll to position [1460, 0]
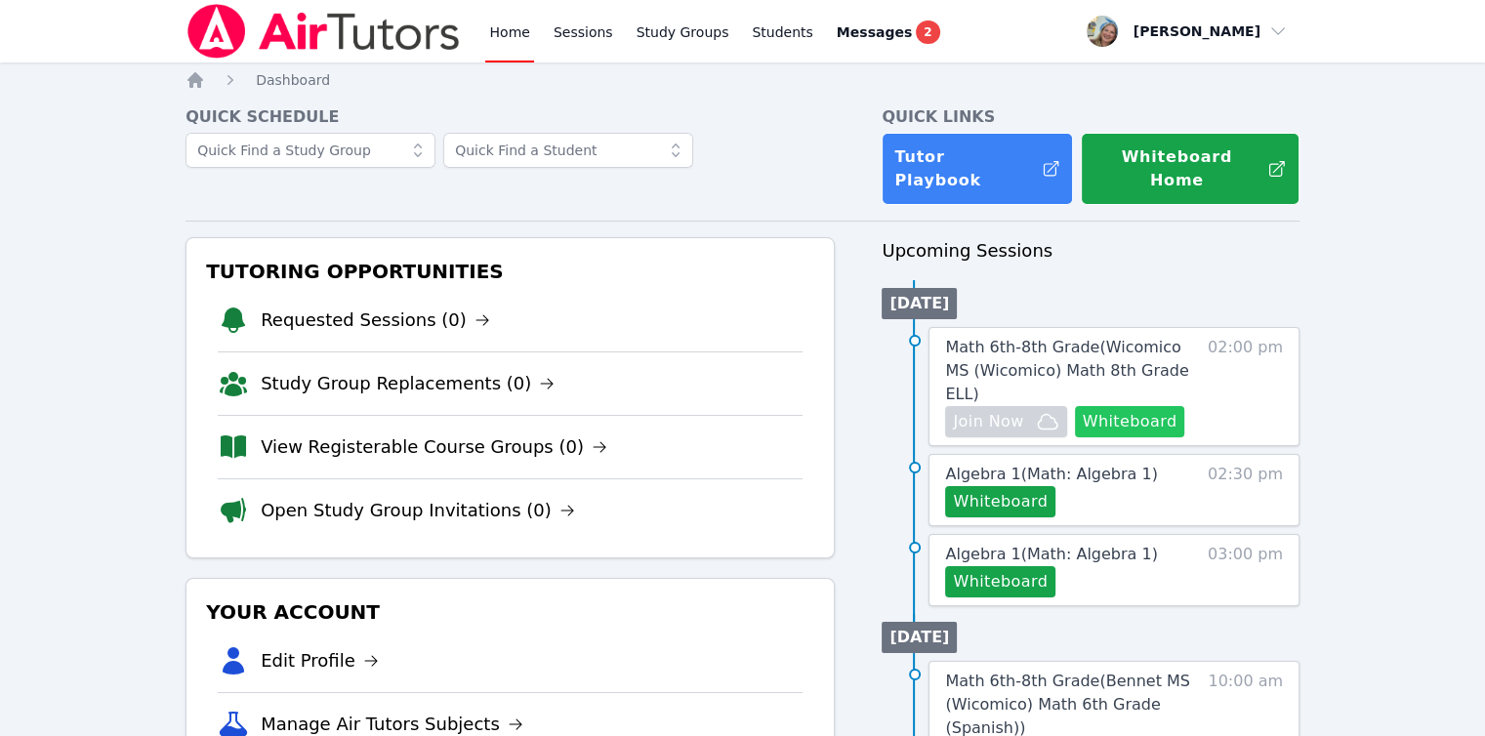
click at [1106, 406] on button "Whiteboard" at bounding box center [1130, 421] width 110 height 31
